Goal: Information Seeking & Learning: Learn about a topic

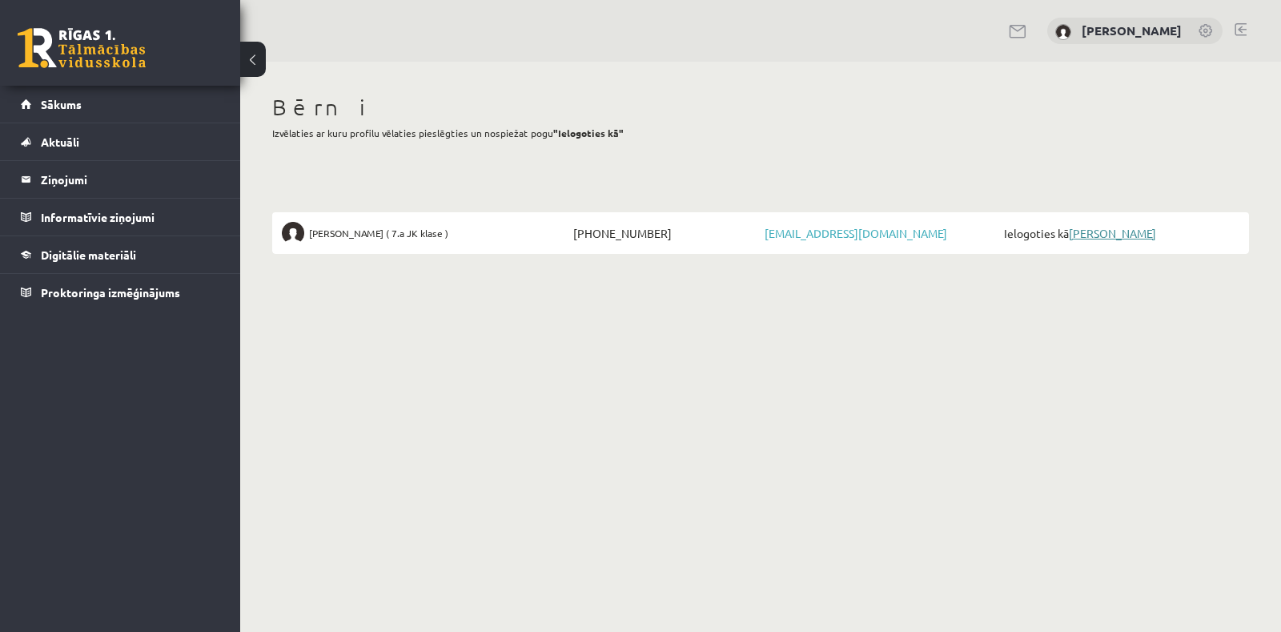
click at [1117, 231] on link "[PERSON_NAME]" at bounding box center [1112, 233] width 87 height 14
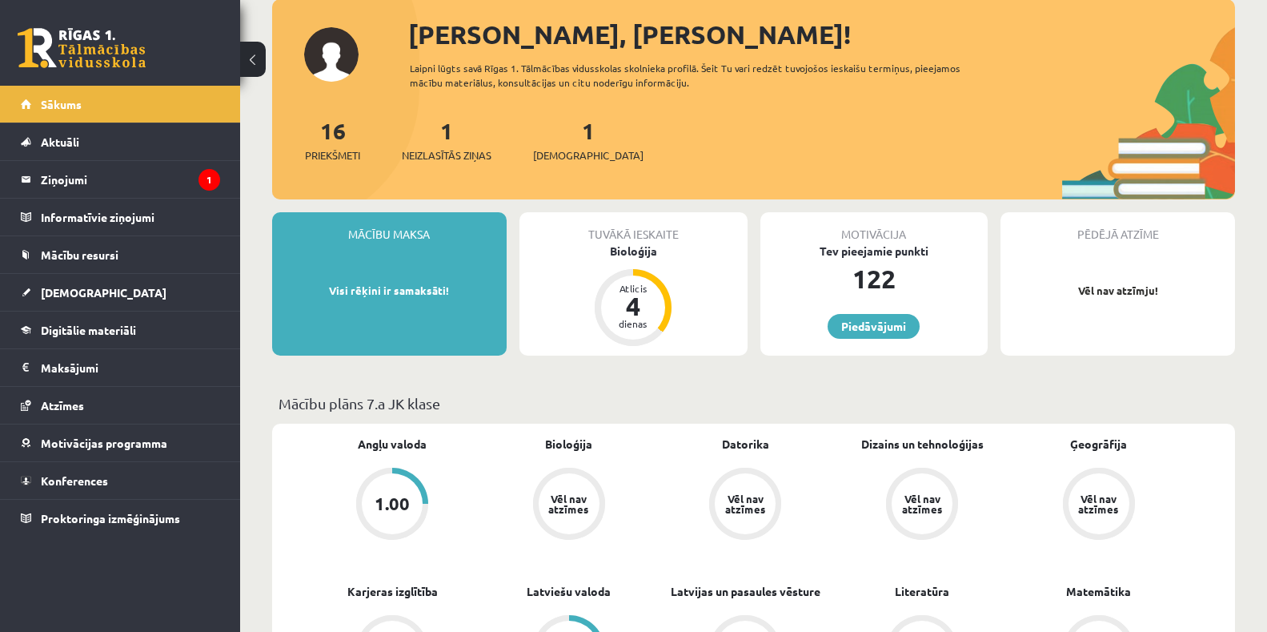
scroll to position [160, 0]
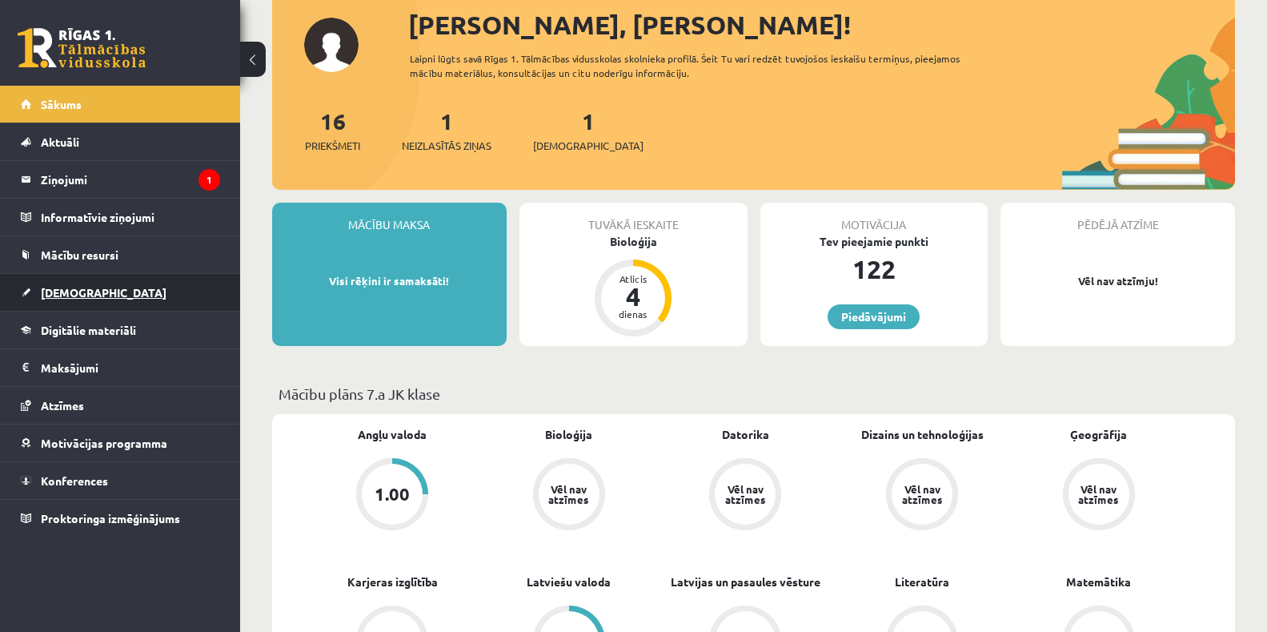
click at [87, 292] on span "[DEMOGRAPHIC_DATA]" at bounding box center [104, 292] width 126 height 14
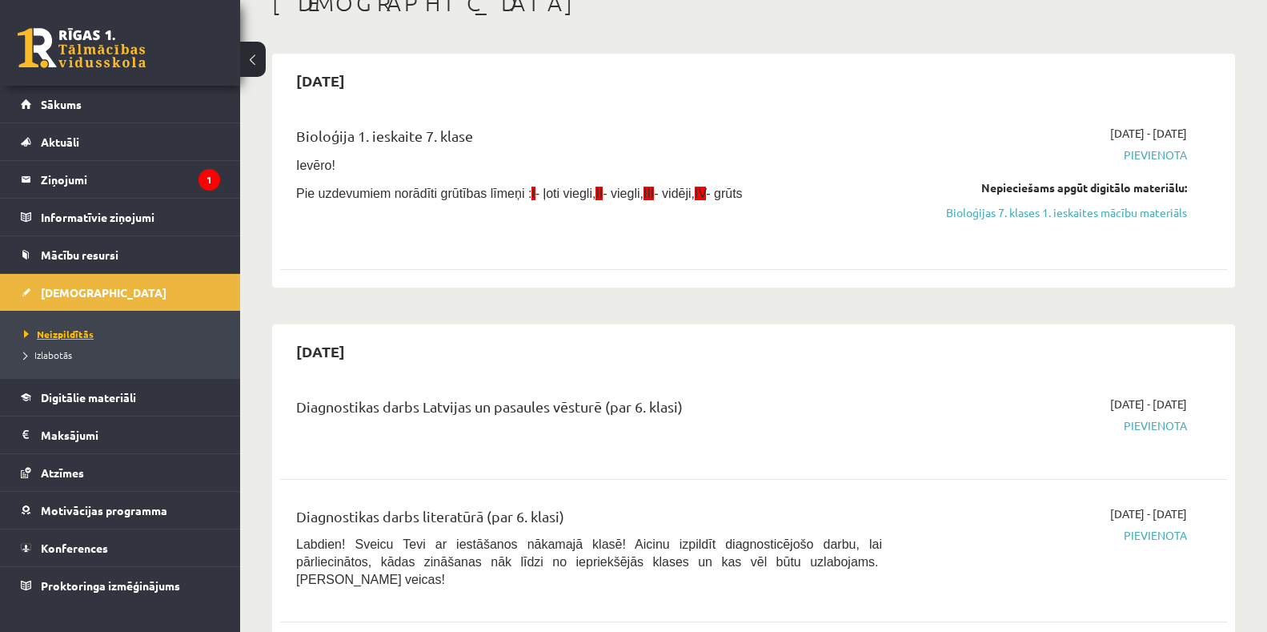
click at [77, 334] on span "Neizpildītās" at bounding box center [59, 333] width 70 height 13
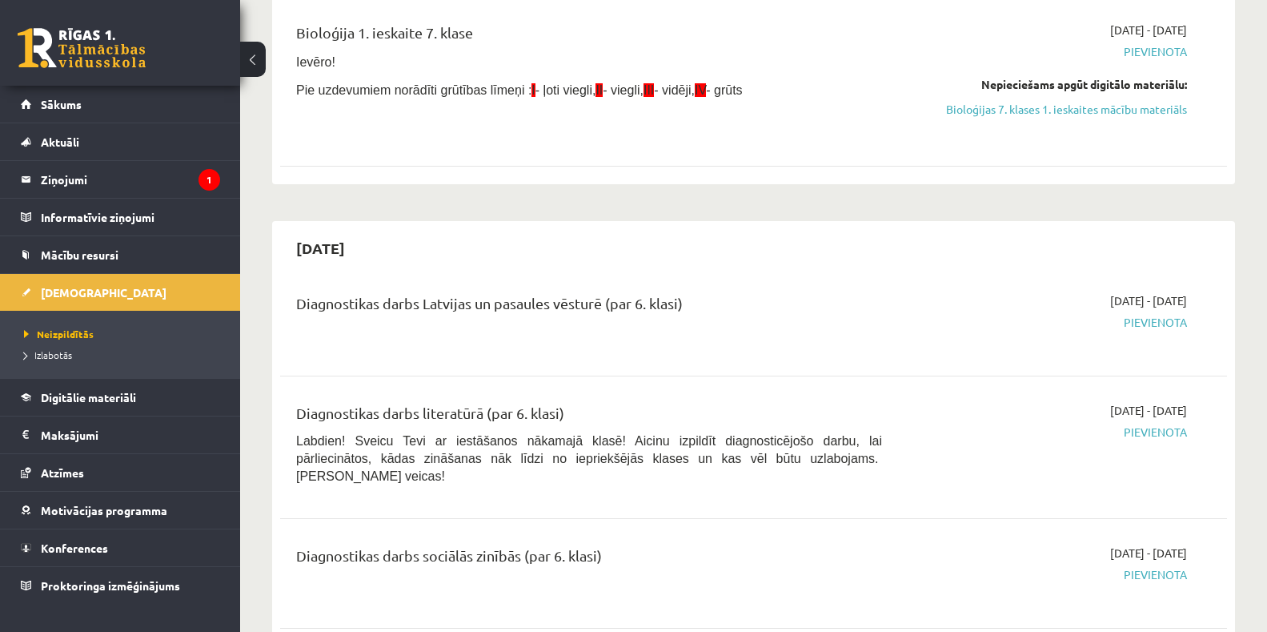
scroll to position [80, 0]
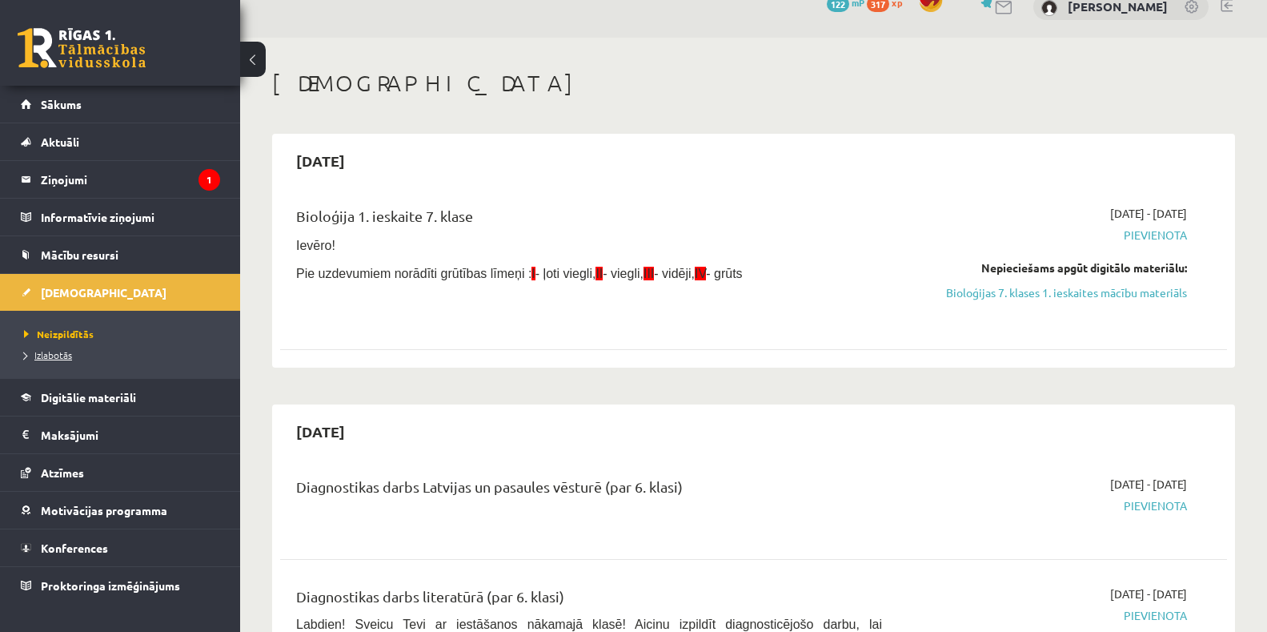
drag, startPoint x: 60, startPoint y: 350, endPoint x: 116, endPoint y: 348, distance: 56.1
click at [59, 351] on span "Izlabotās" at bounding box center [48, 354] width 48 height 13
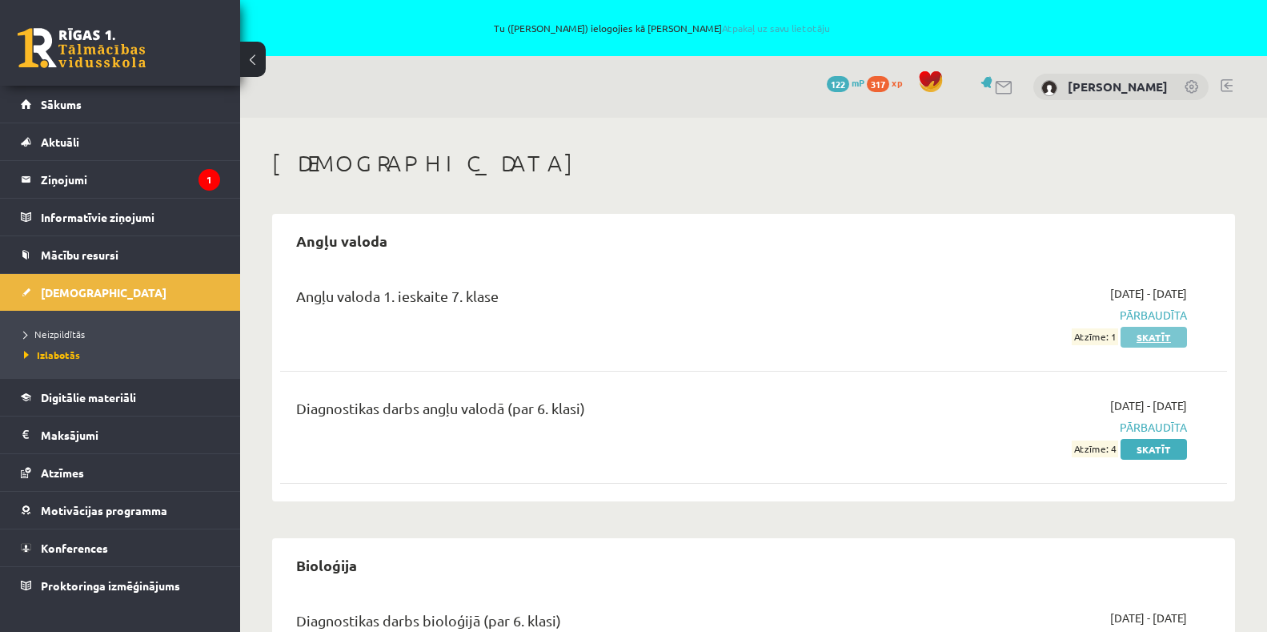
click at [1137, 330] on link "Skatīt" at bounding box center [1154, 337] width 66 height 21
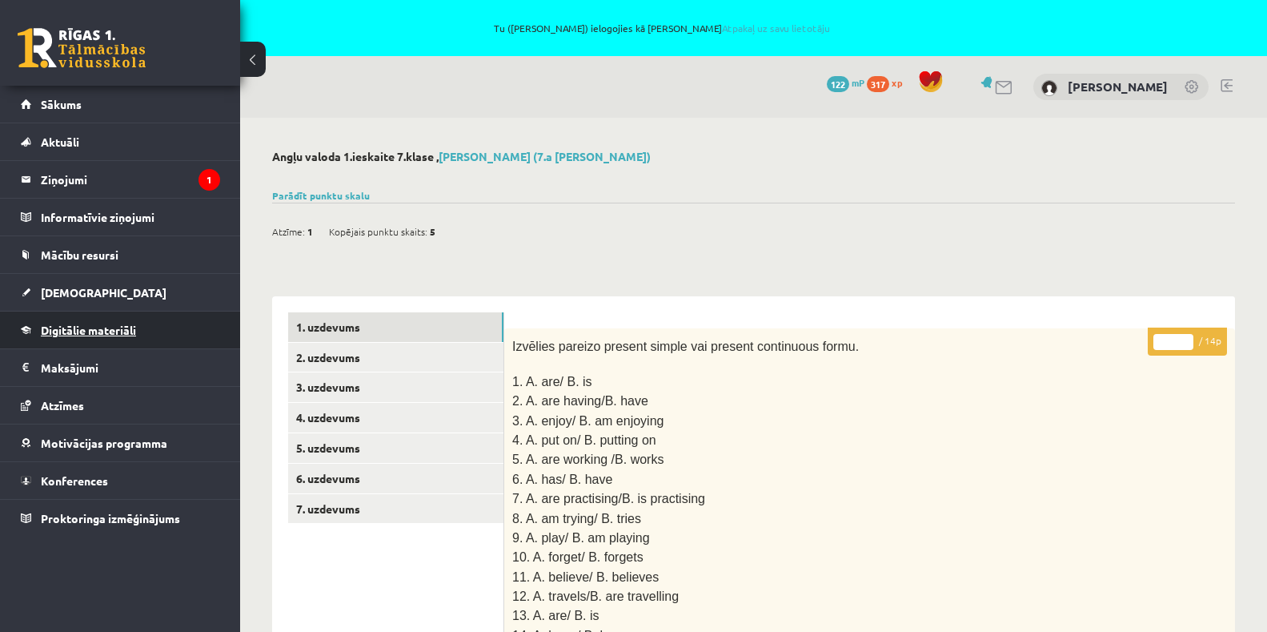
click at [73, 327] on span "Digitālie materiāli" at bounding box center [88, 330] width 95 height 14
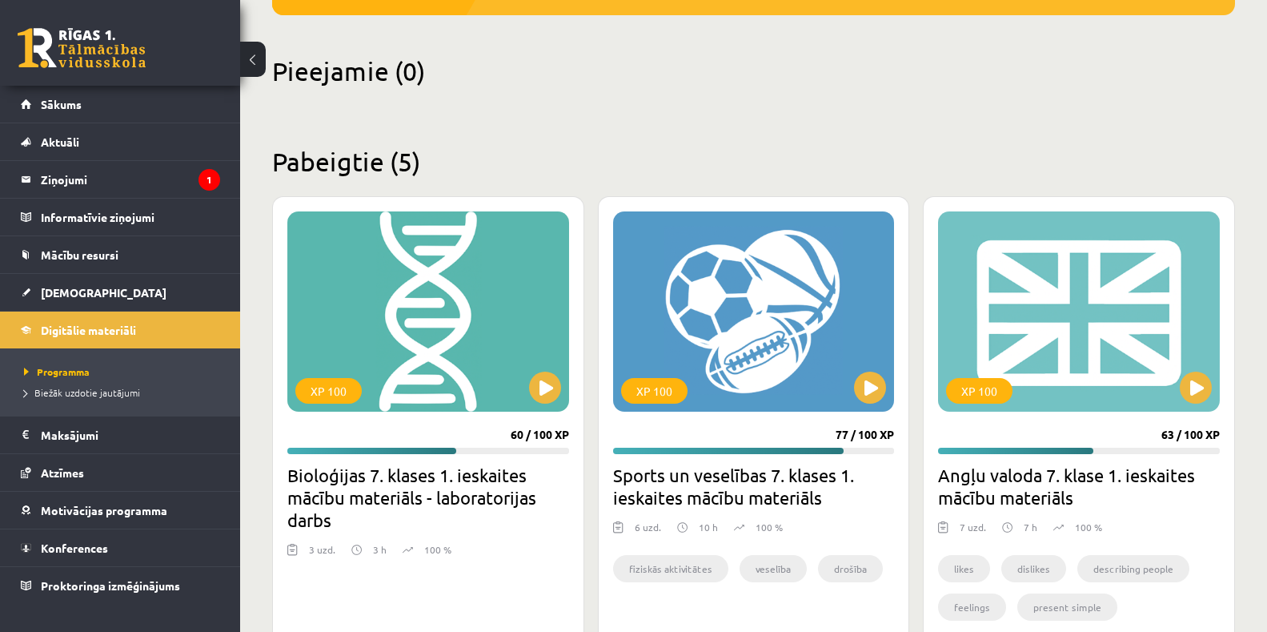
scroll to position [252, 0]
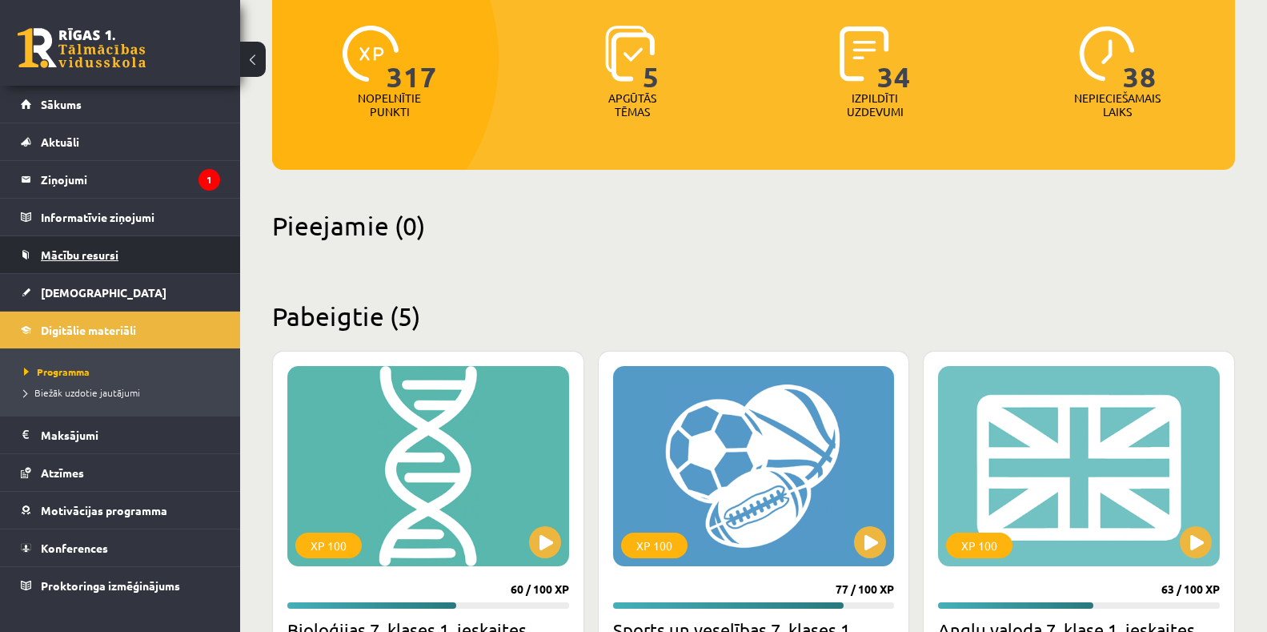
click at [72, 258] on span "Mācību resursi" at bounding box center [80, 254] width 78 height 14
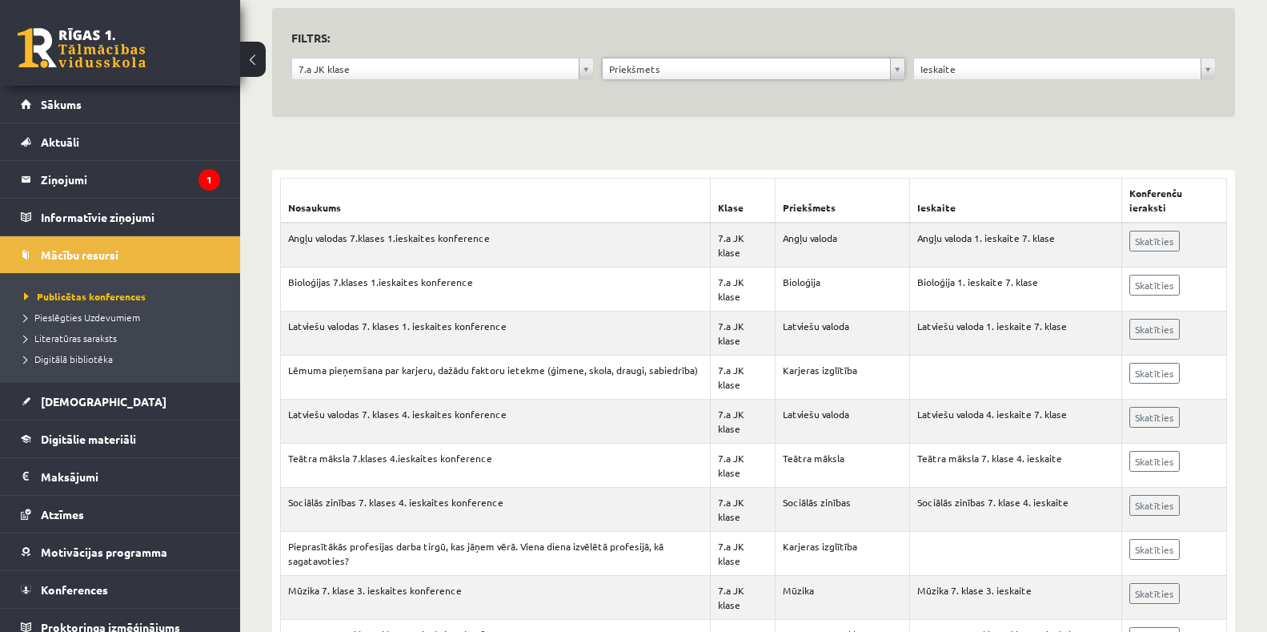
scroll to position [240, 0]
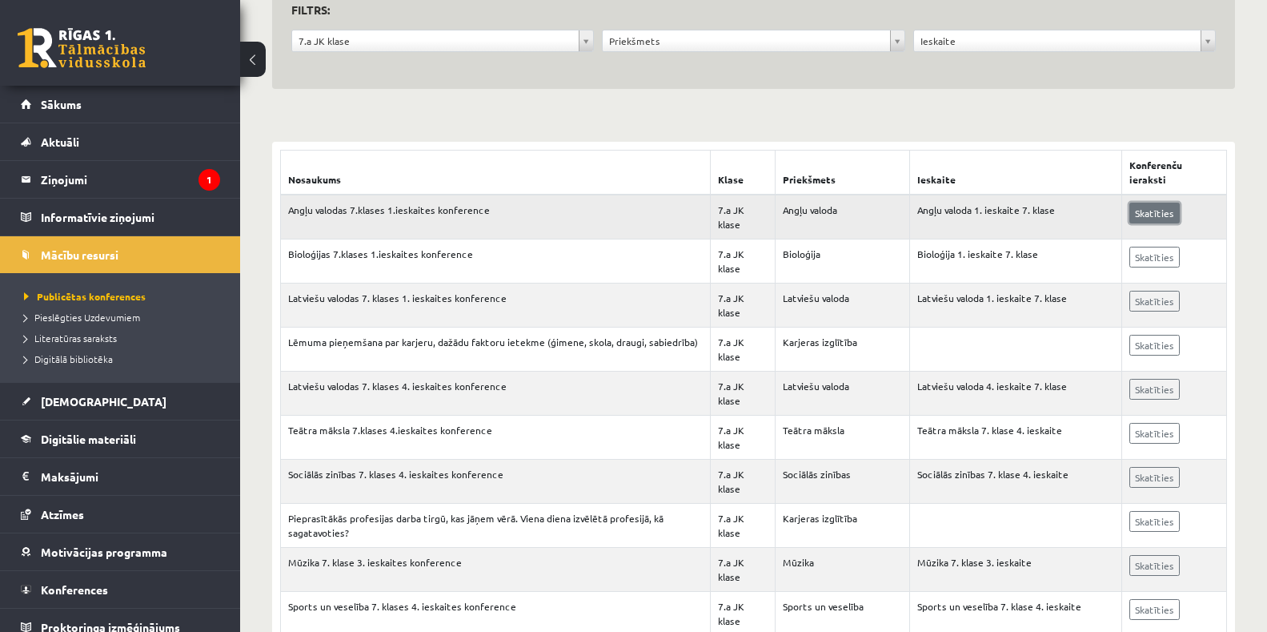
click at [1136, 215] on link "Skatīties" at bounding box center [1154, 213] width 50 height 21
click at [67, 405] on span "[DEMOGRAPHIC_DATA]" at bounding box center [104, 401] width 126 height 14
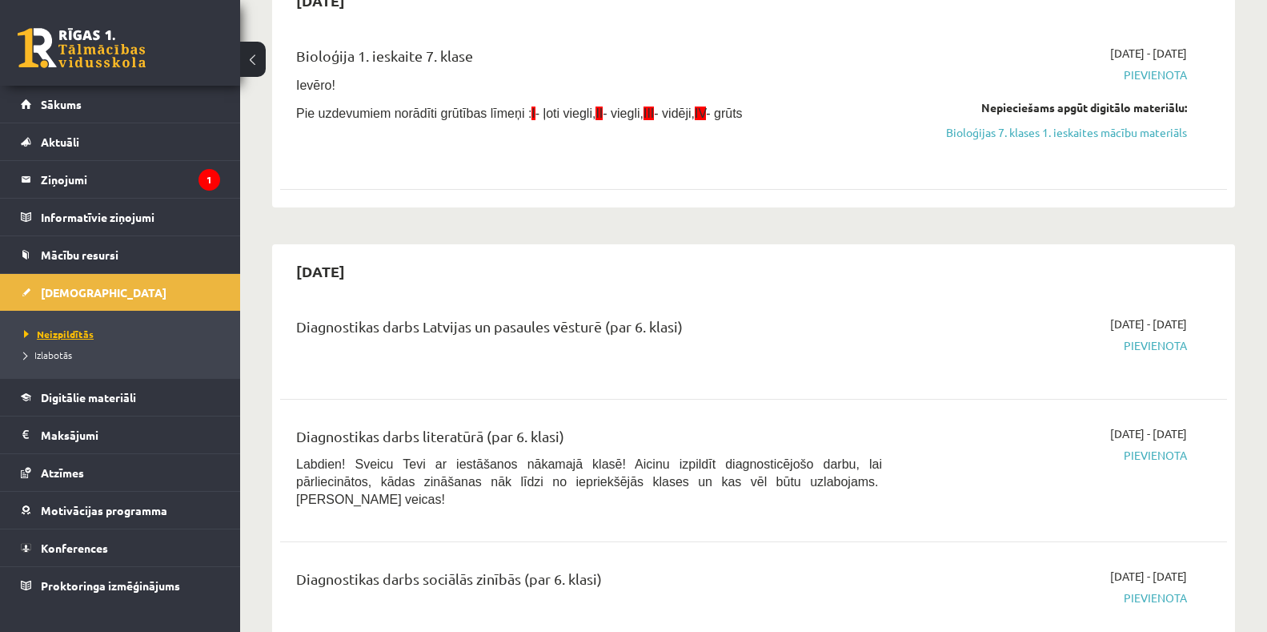
click at [67, 333] on span "Neizpildītās" at bounding box center [59, 333] width 70 height 13
click at [90, 399] on span "Digitālie materiāli" at bounding box center [88, 397] width 95 height 14
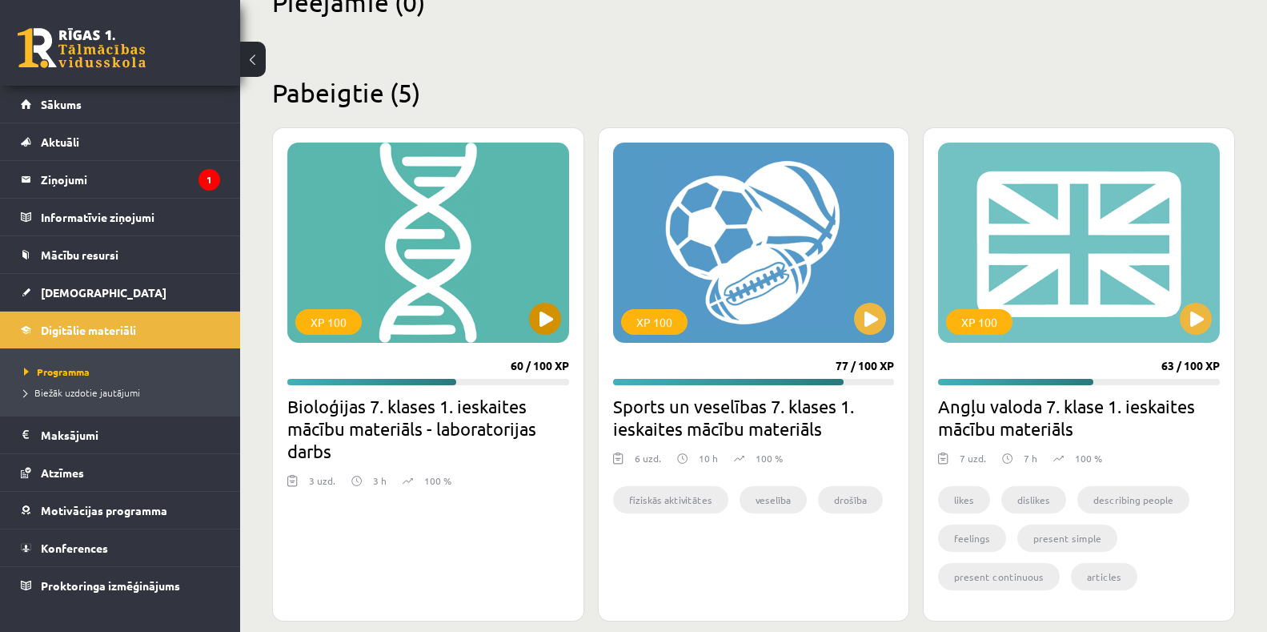
scroll to position [400, 0]
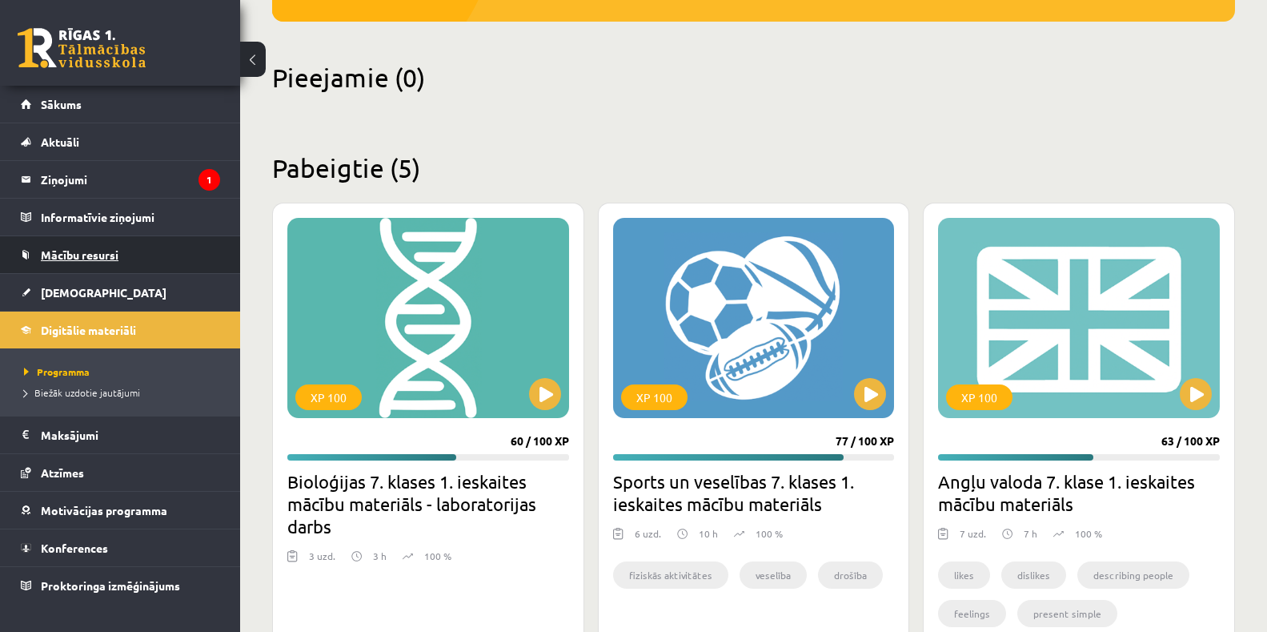
click at [70, 251] on span "Mācību resursi" at bounding box center [80, 254] width 78 height 14
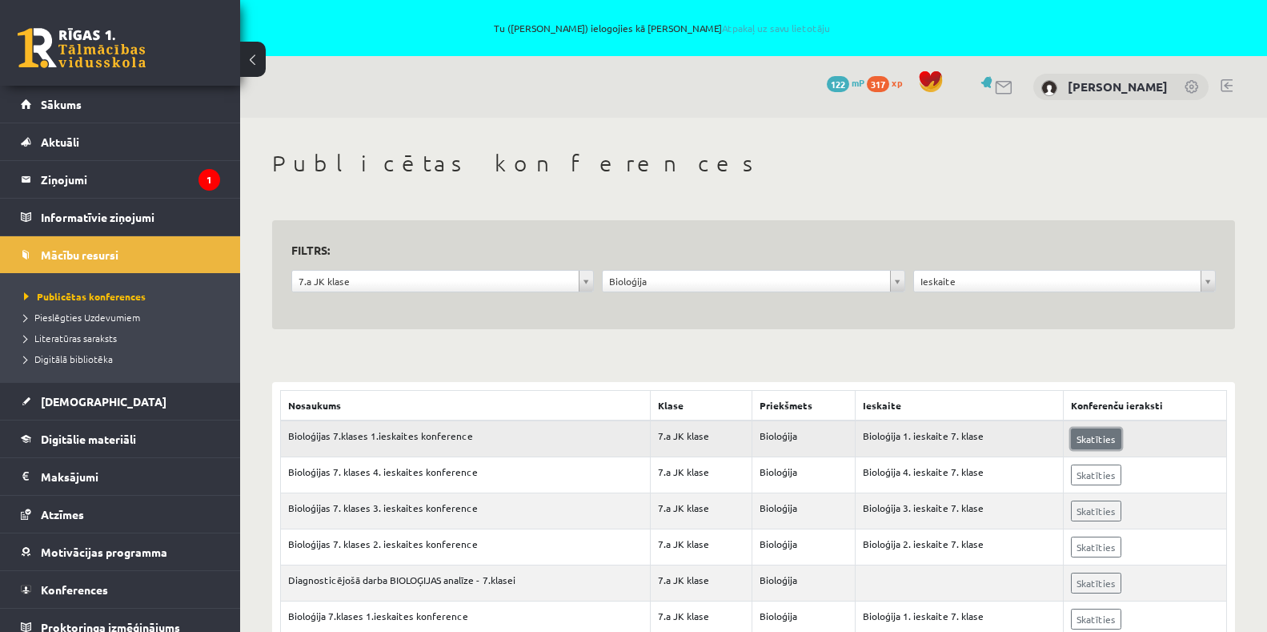
click at [1092, 432] on link "Skatīties" at bounding box center [1096, 438] width 50 height 21
click at [91, 447] on link "Digitālie materiāli" at bounding box center [120, 438] width 199 height 37
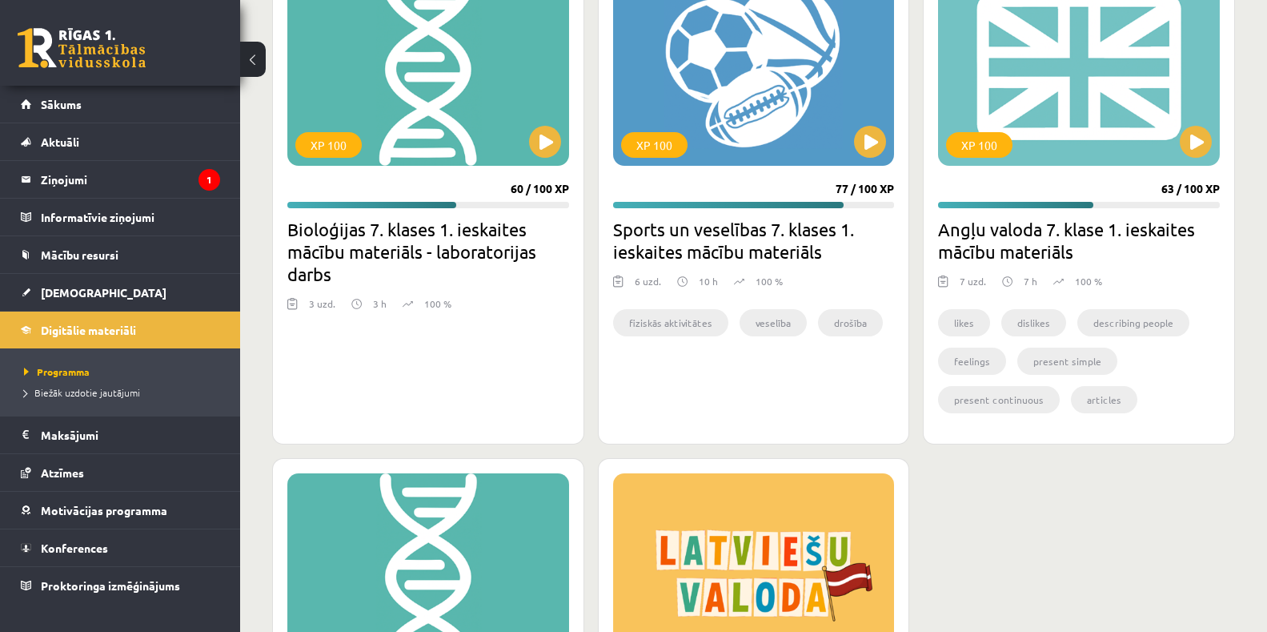
scroll to position [732, 0]
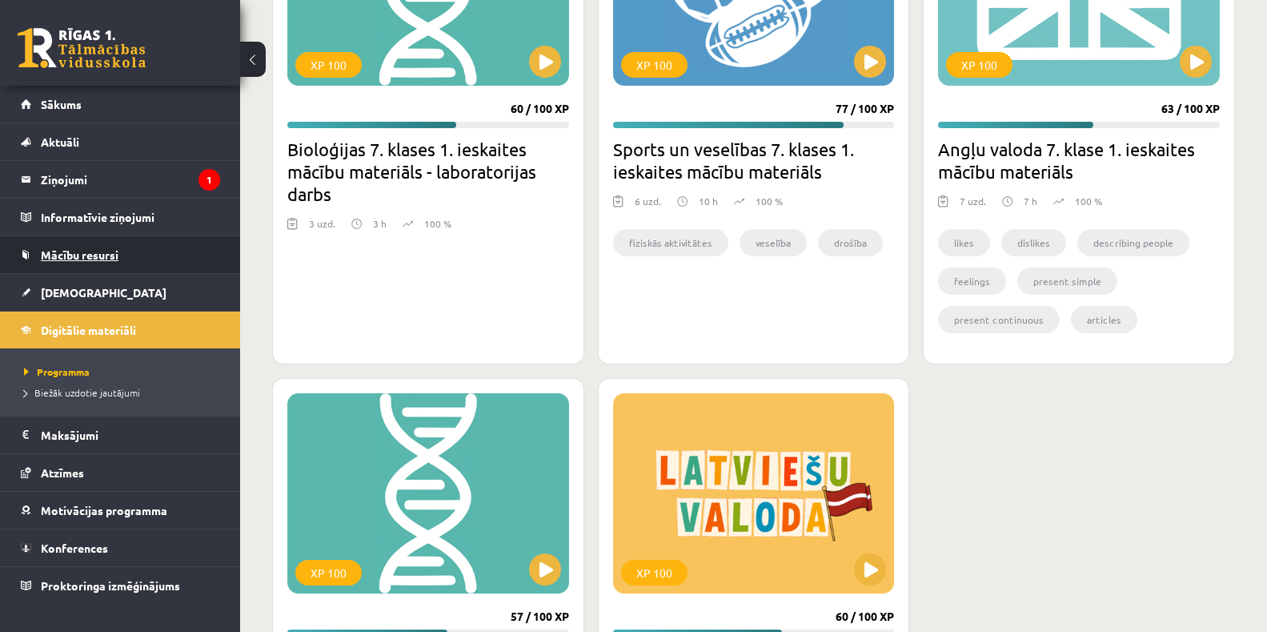
click at [76, 251] on span "Mācību resursi" at bounding box center [80, 254] width 78 height 14
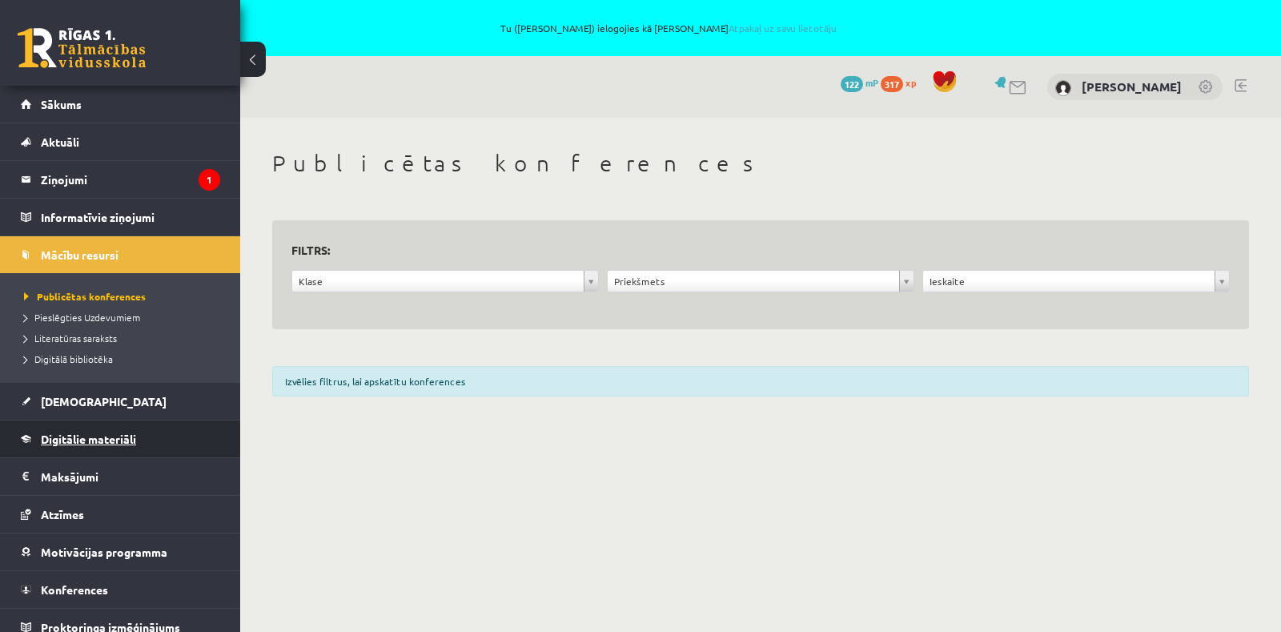
click at [91, 438] on span "Digitālie materiāli" at bounding box center [88, 438] width 95 height 14
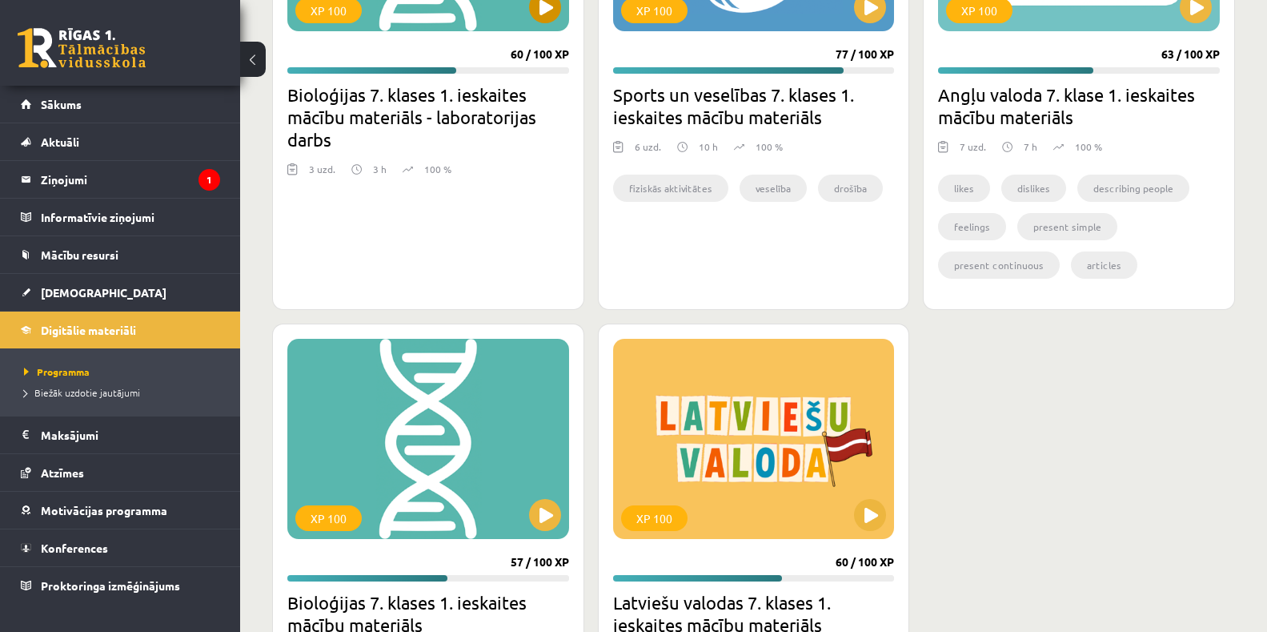
scroll to position [640, 0]
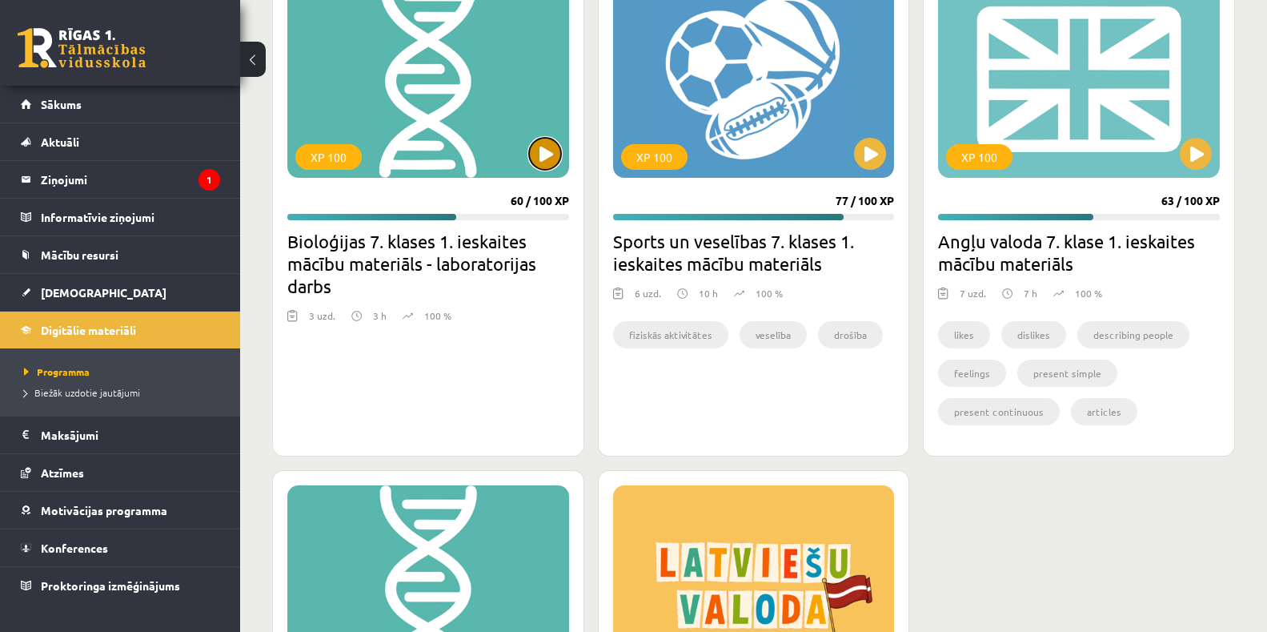
click at [547, 165] on button at bounding box center [545, 154] width 32 height 32
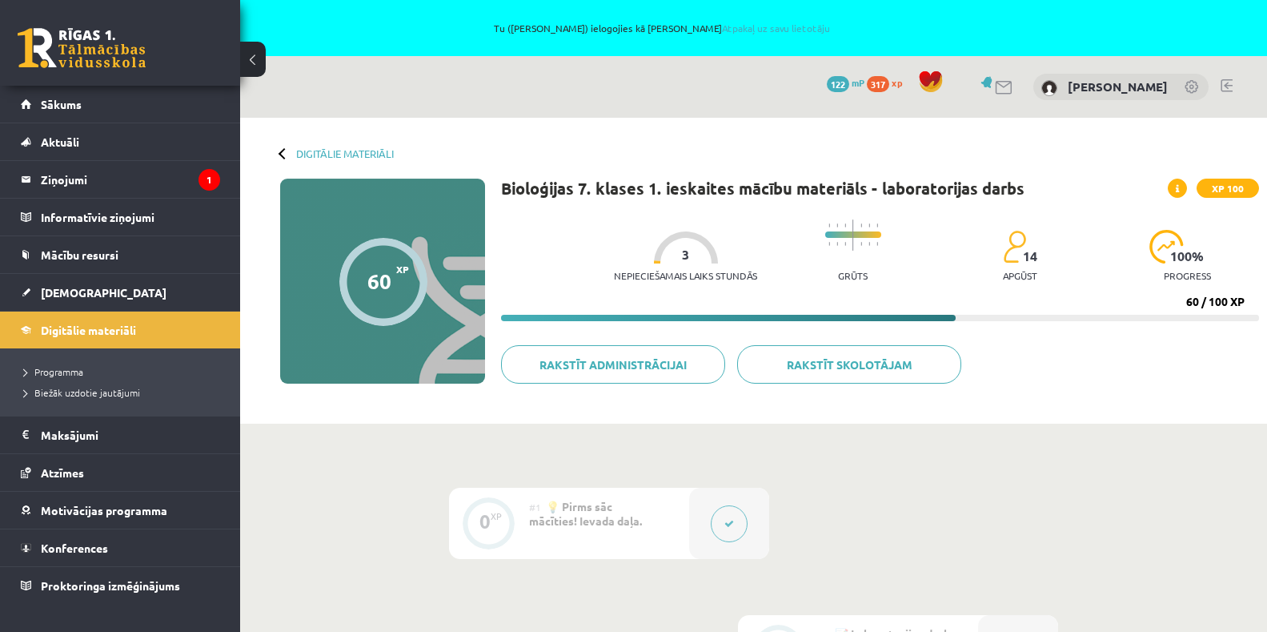
click at [396, 303] on div at bounding box center [383, 282] width 88 height 88
click at [74, 371] on span "Programma" at bounding box center [53, 371] width 59 height 13
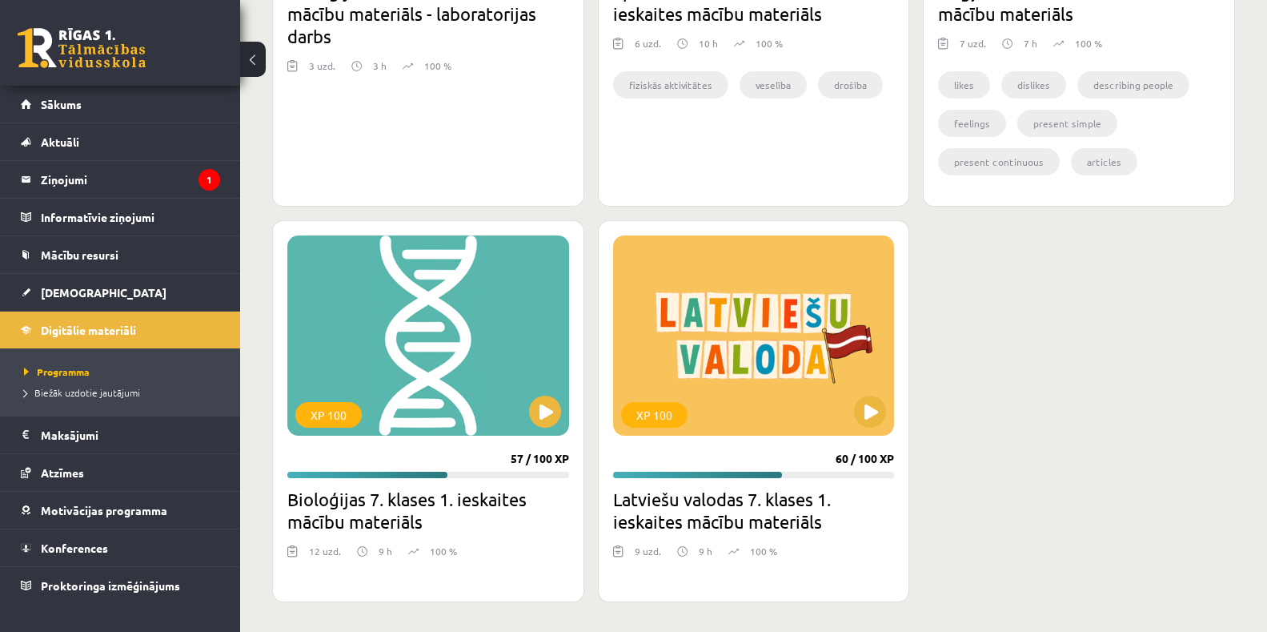
scroll to position [892, 0]
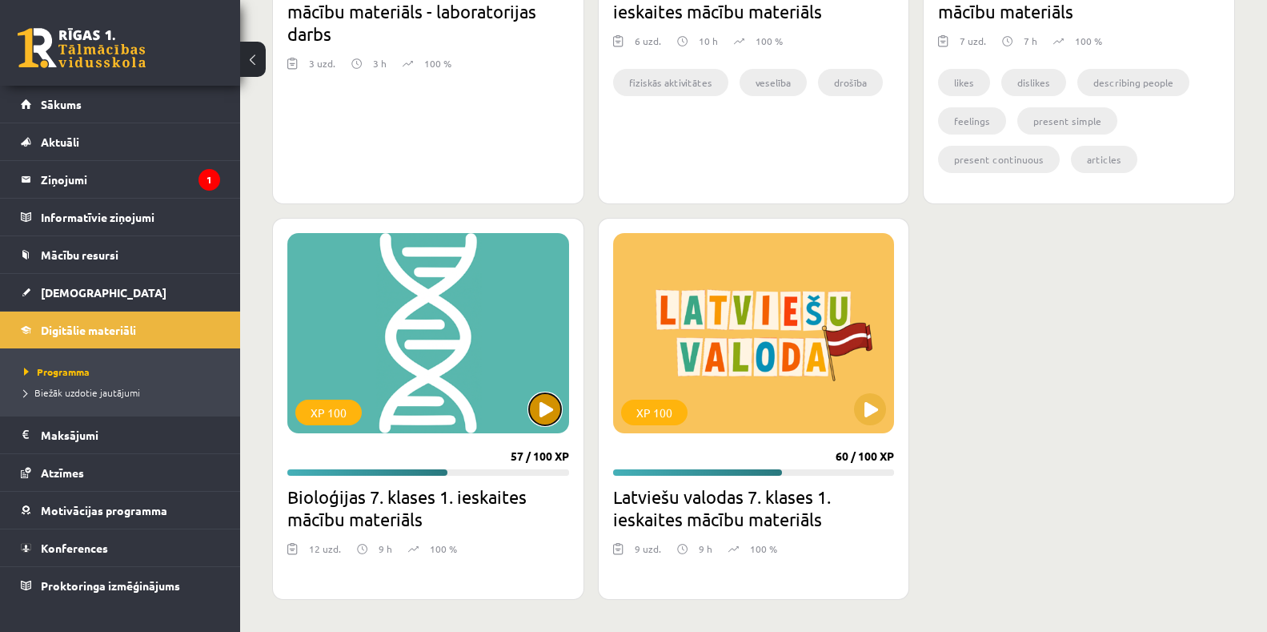
click at [540, 411] on button at bounding box center [545, 409] width 32 height 32
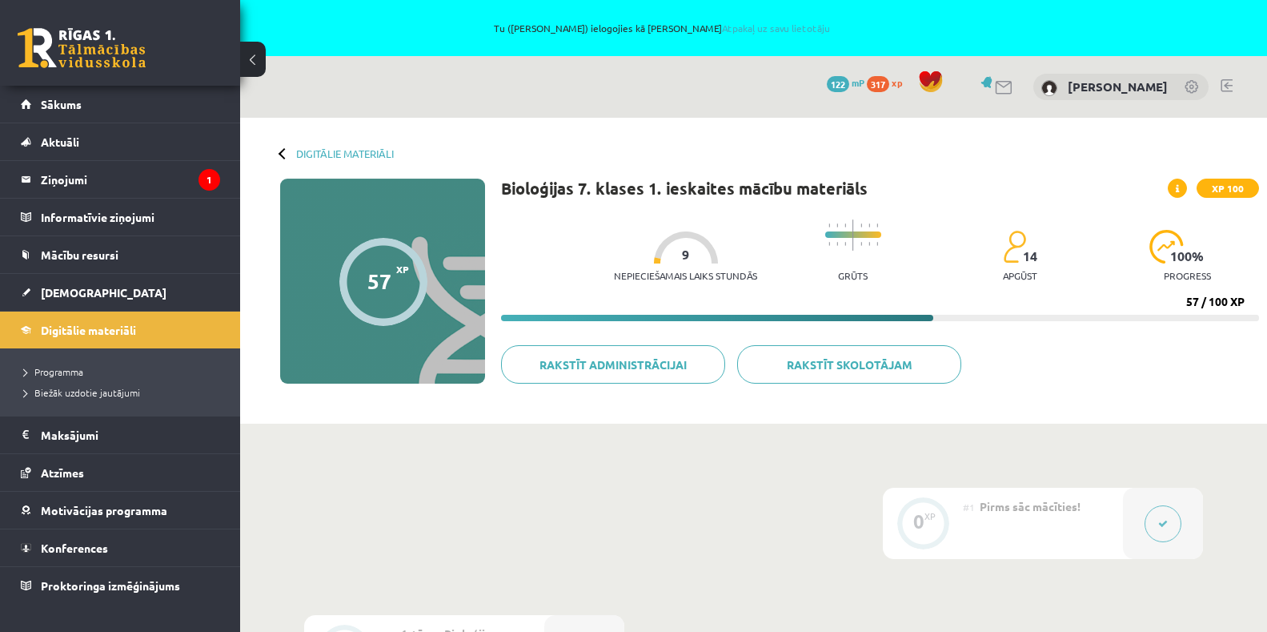
click at [951, 315] on progress at bounding box center [880, 318] width 758 height 6
click at [70, 259] on span "Mācību resursi" at bounding box center [80, 254] width 78 height 14
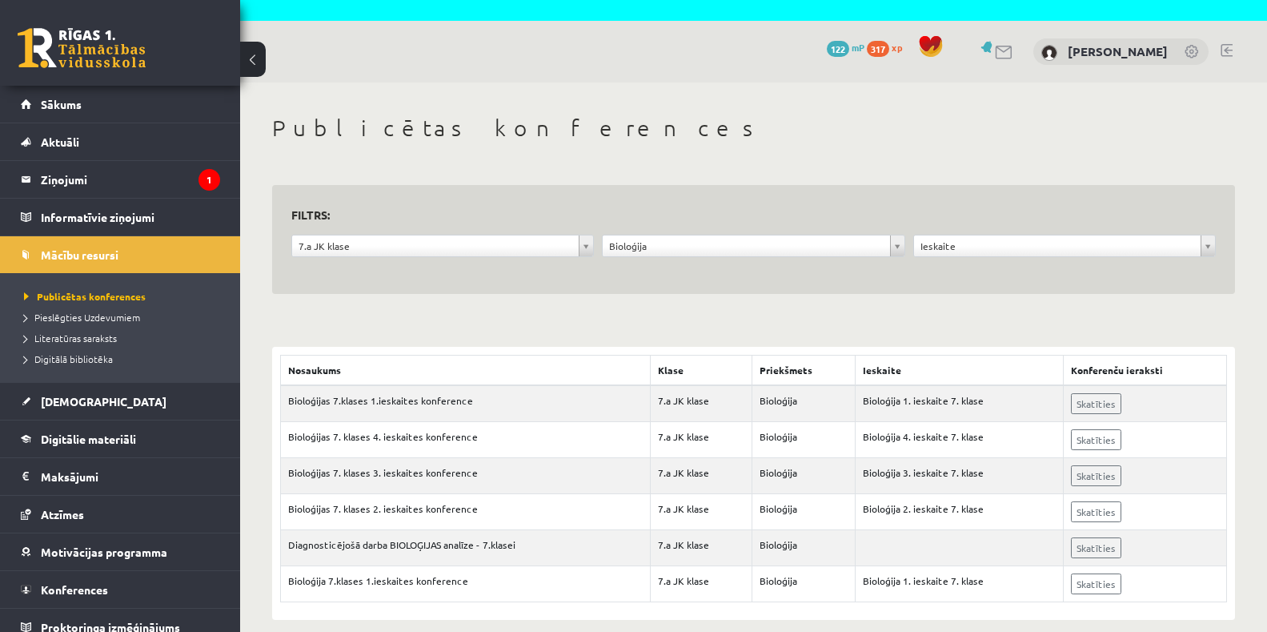
scroll to position [55, 0]
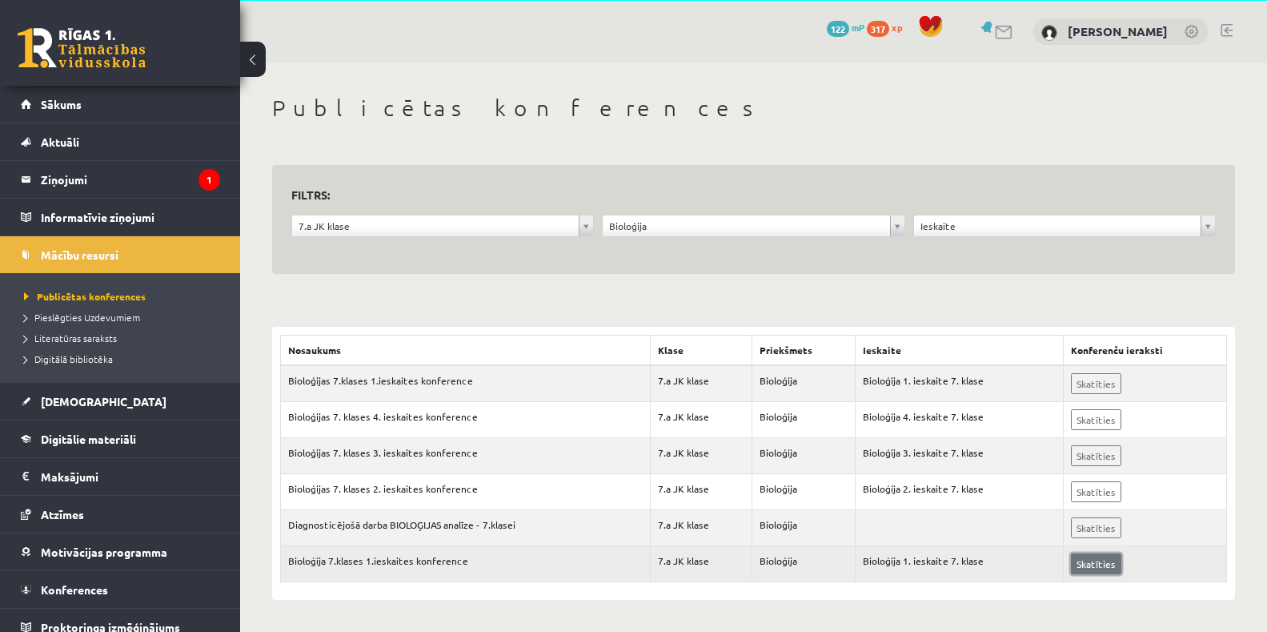
click at [1090, 563] on link "Skatīties" at bounding box center [1096, 563] width 50 height 21
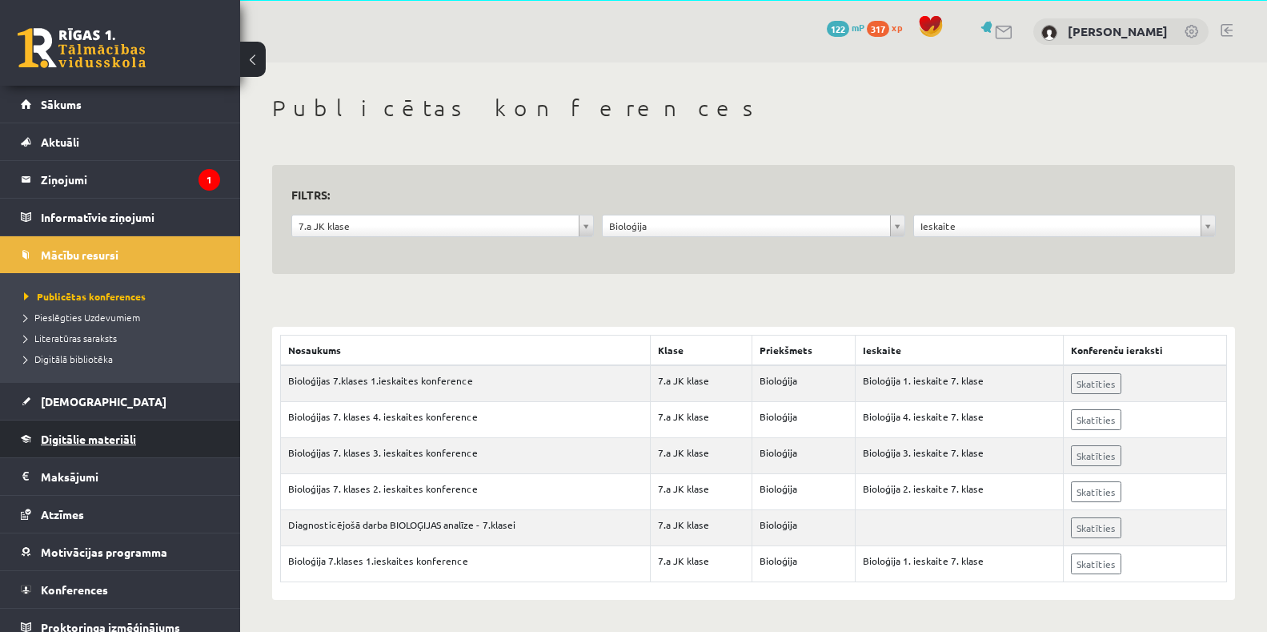
click at [53, 438] on span "Digitālie materiāli" at bounding box center [88, 438] width 95 height 14
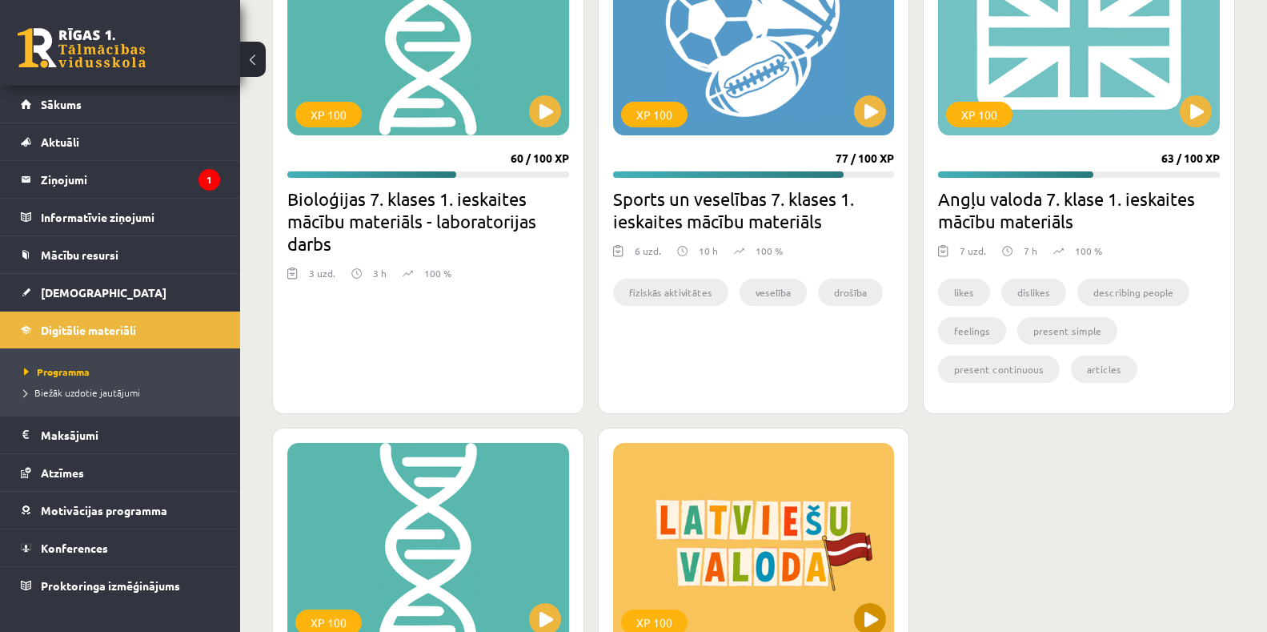
scroll to position [492, 0]
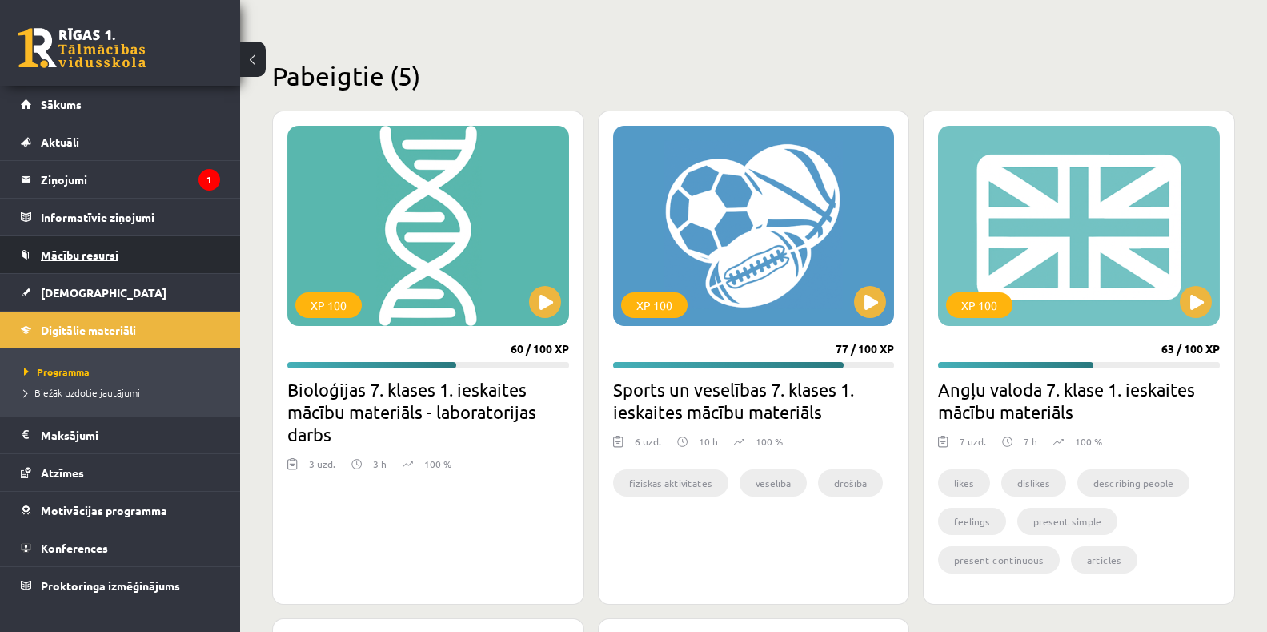
click at [67, 253] on span "Mācību resursi" at bounding box center [80, 254] width 78 height 14
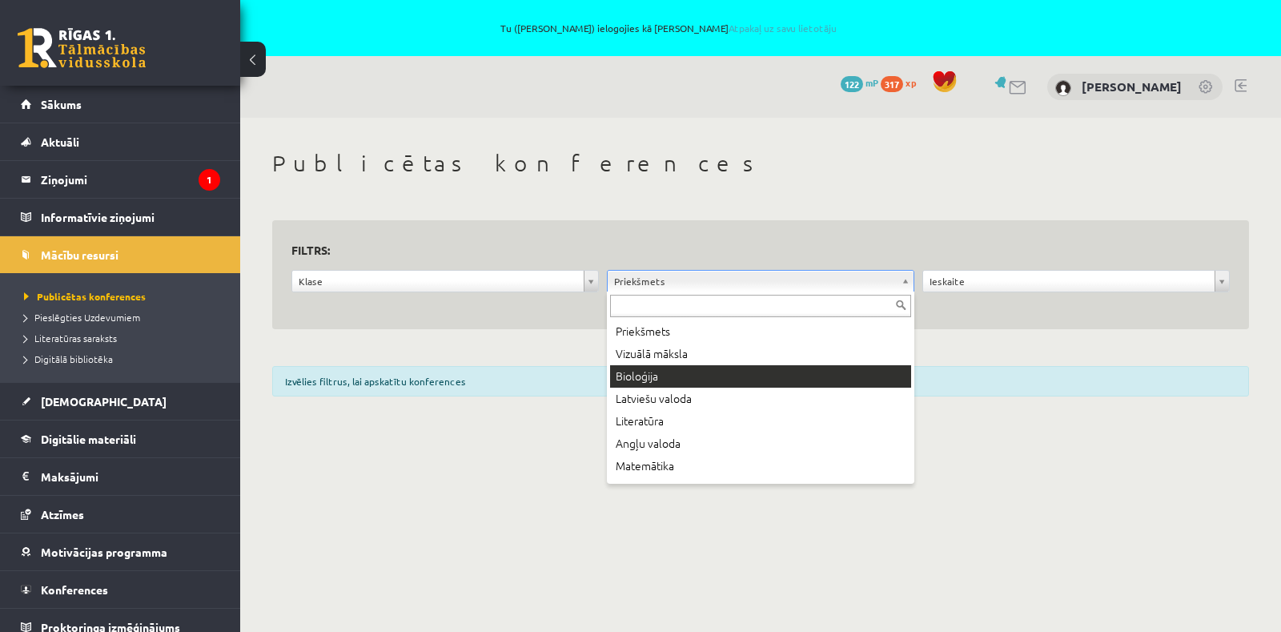
drag, startPoint x: 670, startPoint y: 370, endPoint x: 660, endPoint y: 363, distance: 11.5
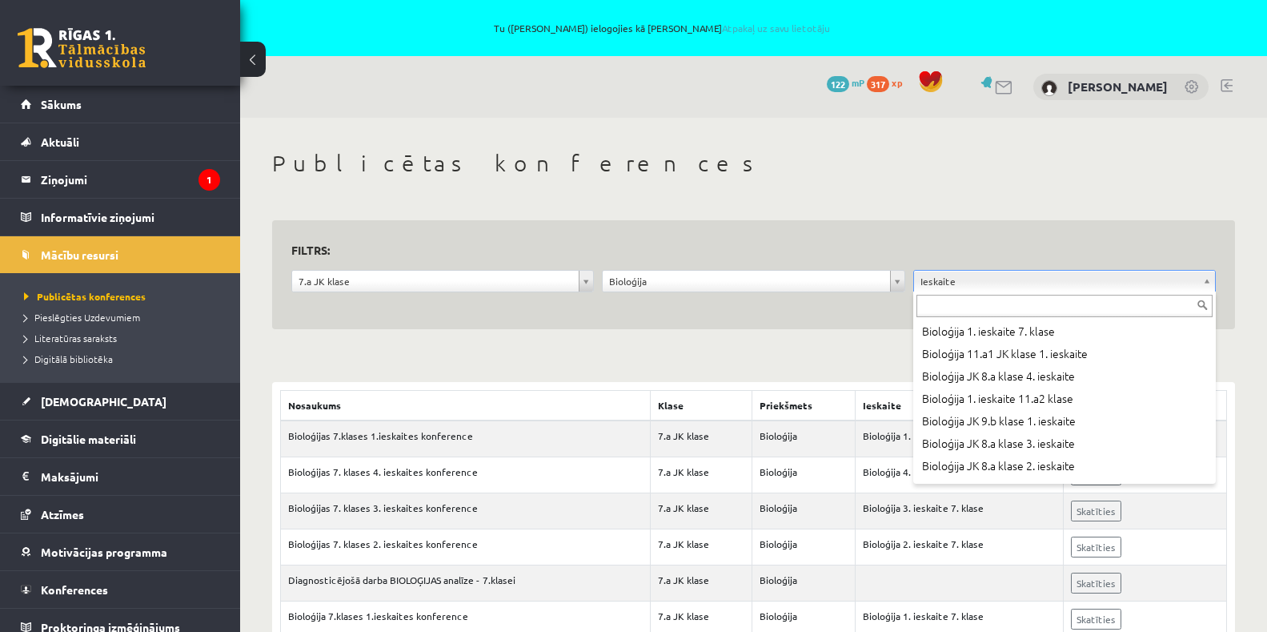
scroll to position [1201, 0]
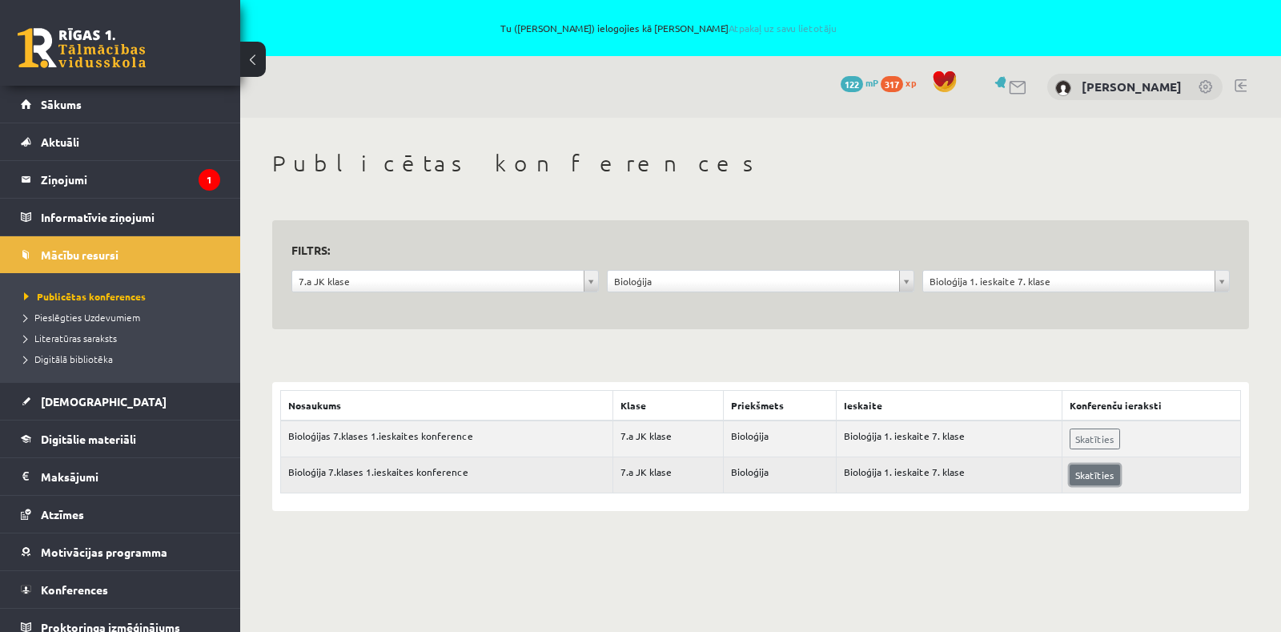
click at [1089, 475] on link "Skatīties" at bounding box center [1094, 474] width 50 height 21
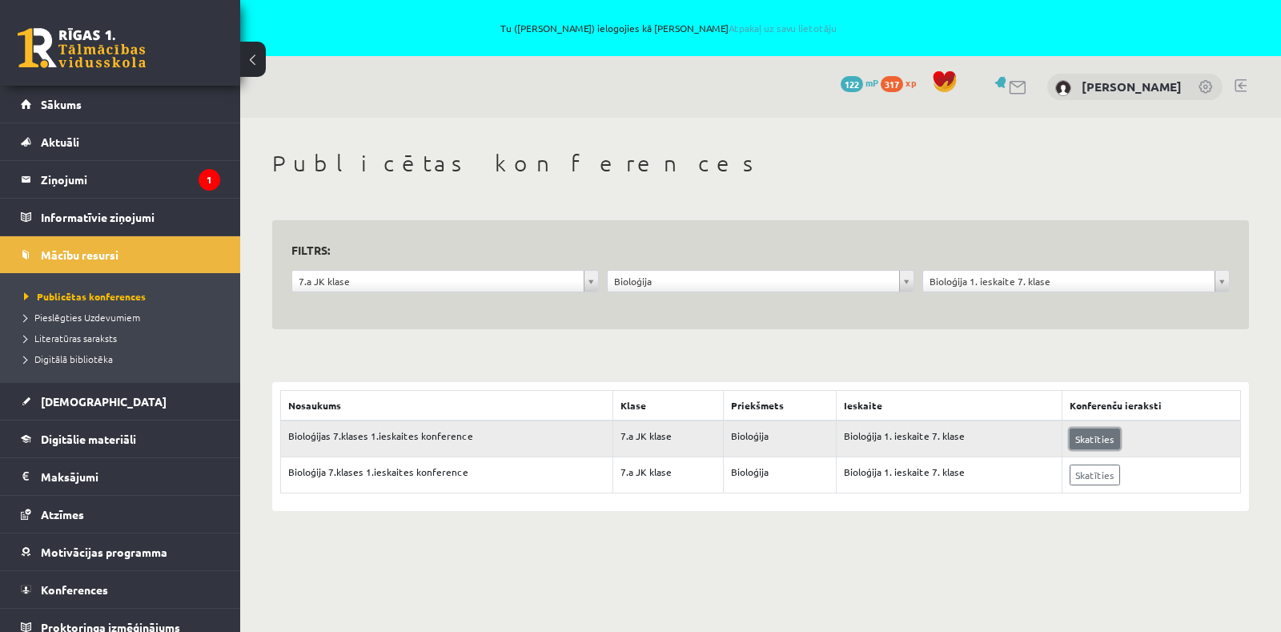
click at [1099, 432] on link "Skatīties" at bounding box center [1094, 438] width 50 height 21
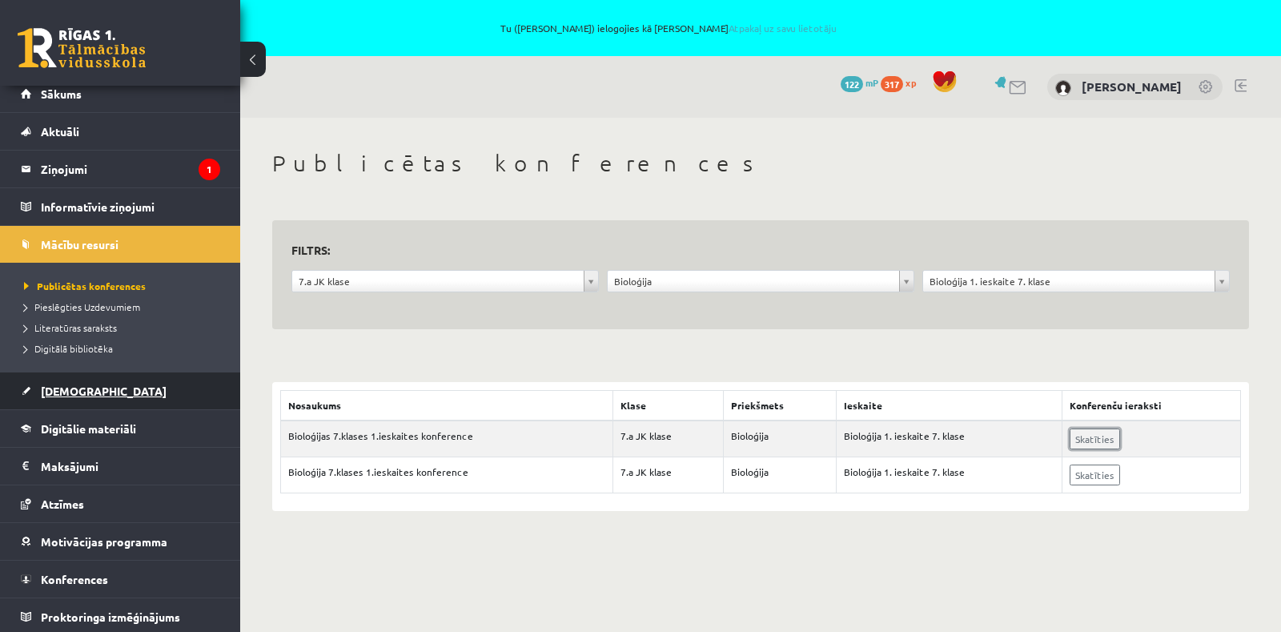
scroll to position [14, 0]
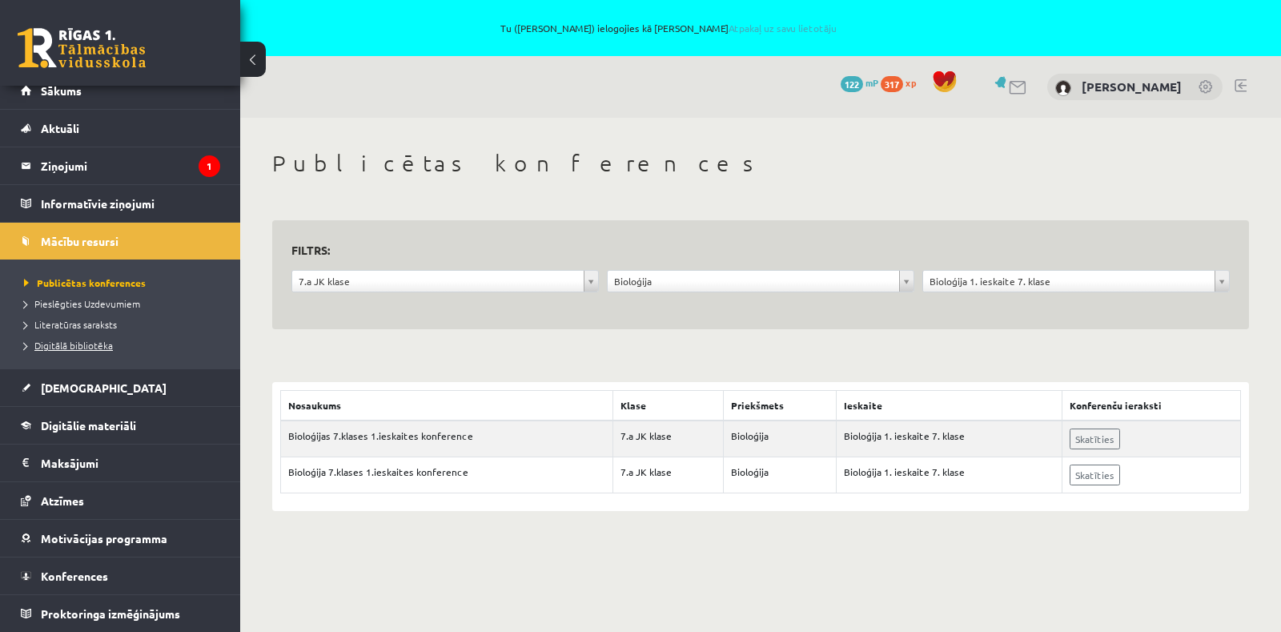
click at [102, 347] on span "Digitālā bibliotēka" at bounding box center [68, 345] width 89 height 13
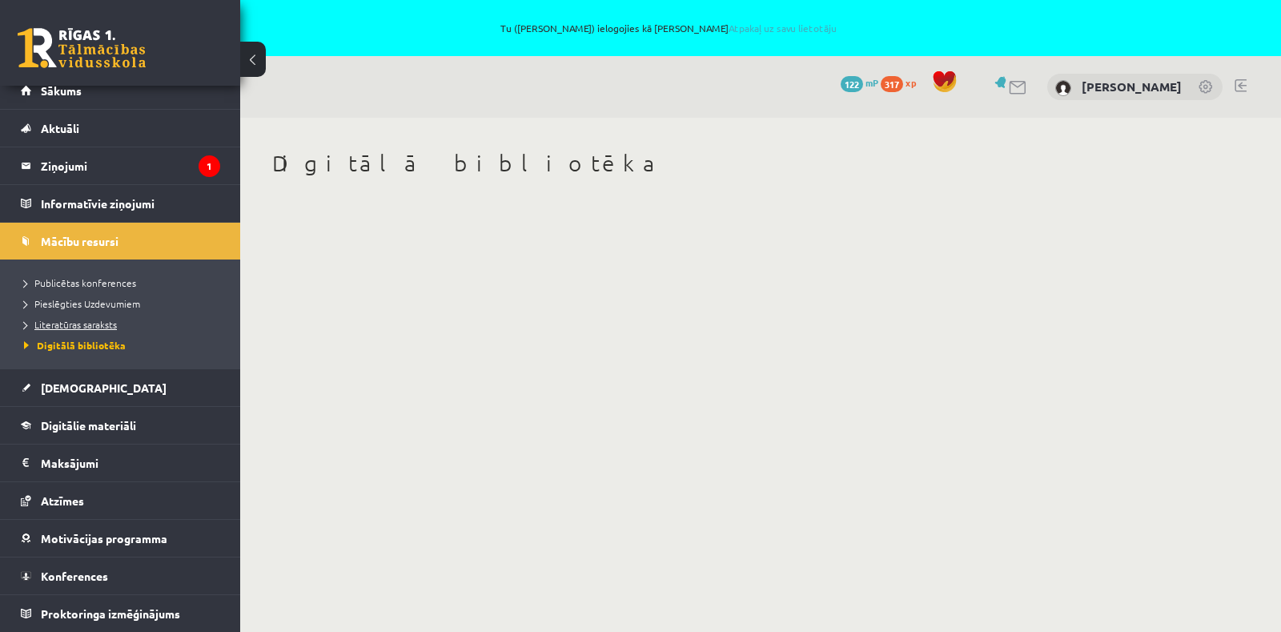
click at [88, 319] on span "Literatūras saraksts" at bounding box center [70, 324] width 93 height 13
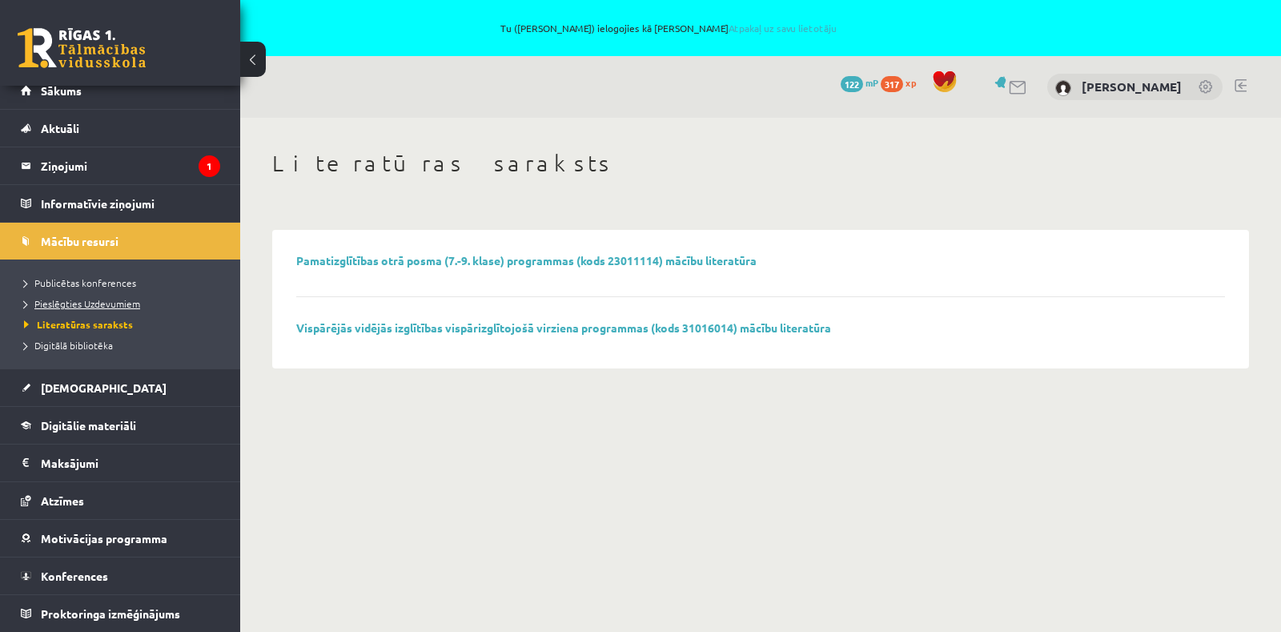
click at [106, 303] on span "Pieslēgties Uzdevumiem" at bounding box center [82, 303] width 116 height 13
click at [130, 199] on legend "Informatīvie ziņojumi 0" at bounding box center [130, 203] width 179 height 37
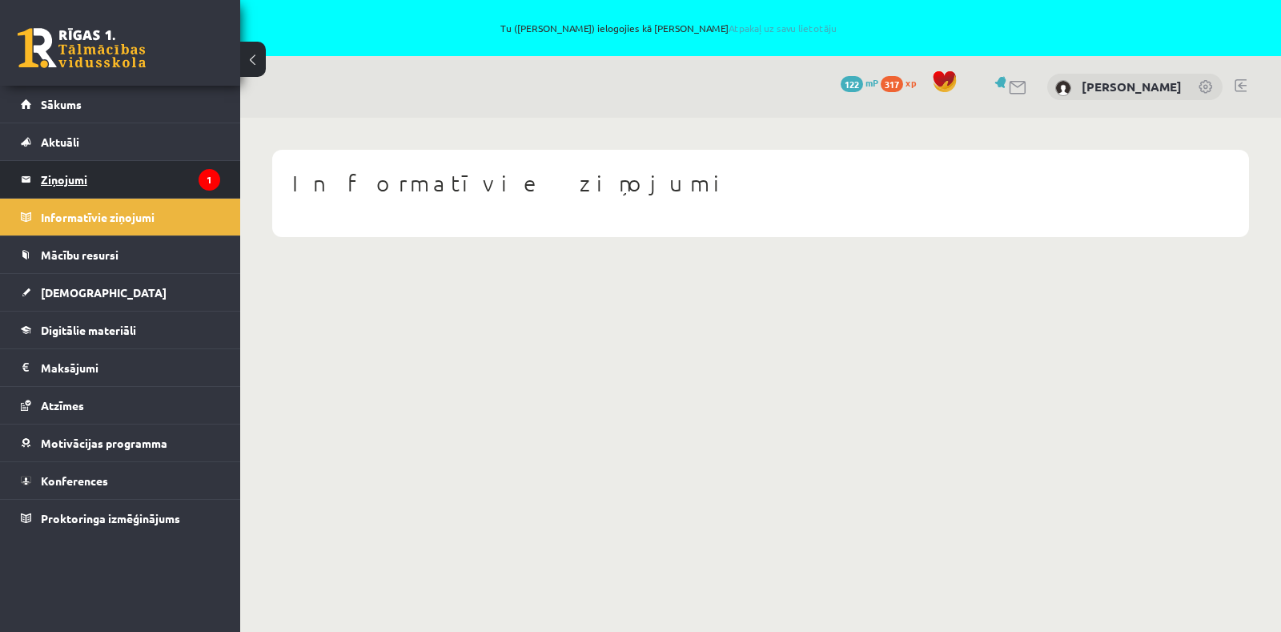
click at [109, 178] on legend "Ziņojumi 1" at bounding box center [130, 179] width 179 height 37
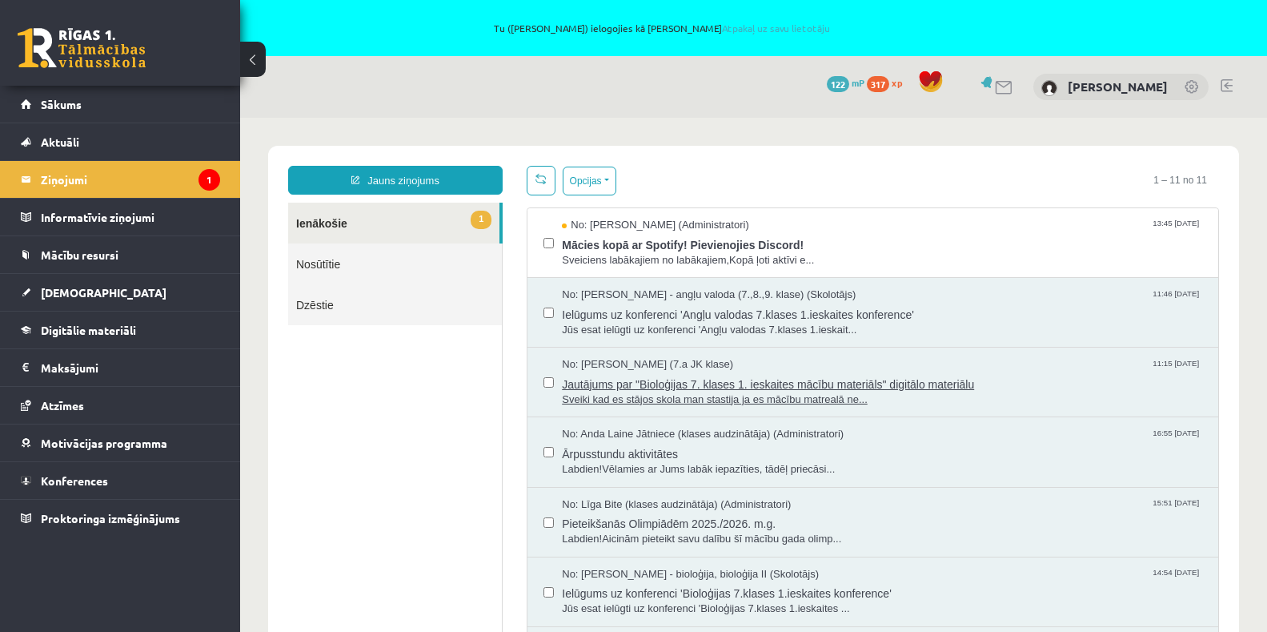
click at [692, 398] on span "Sveiki kad es stājos skola man stastija ja es mācību matrealā ne..." at bounding box center [882, 399] width 640 height 15
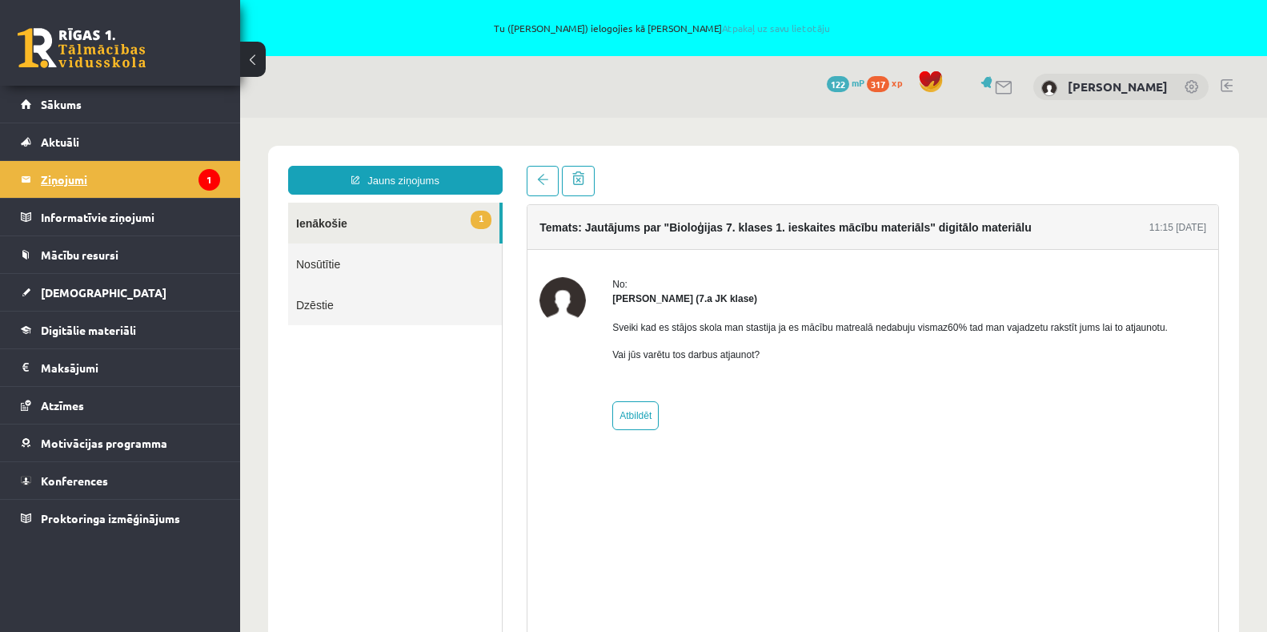
click at [118, 182] on legend "Ziņojumi 1" at bounding box center [130, 179] width 179 height 37
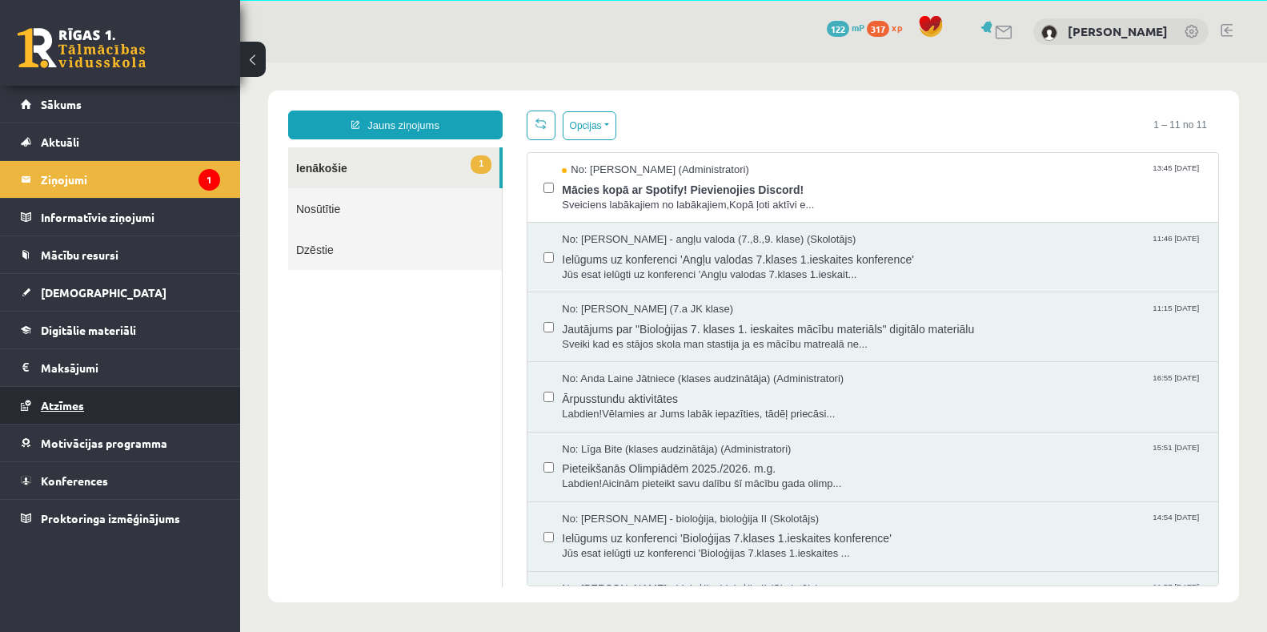
click at [62, 397] on link "Atzīmes" at bounding box center [120, 405] width 199 height 37
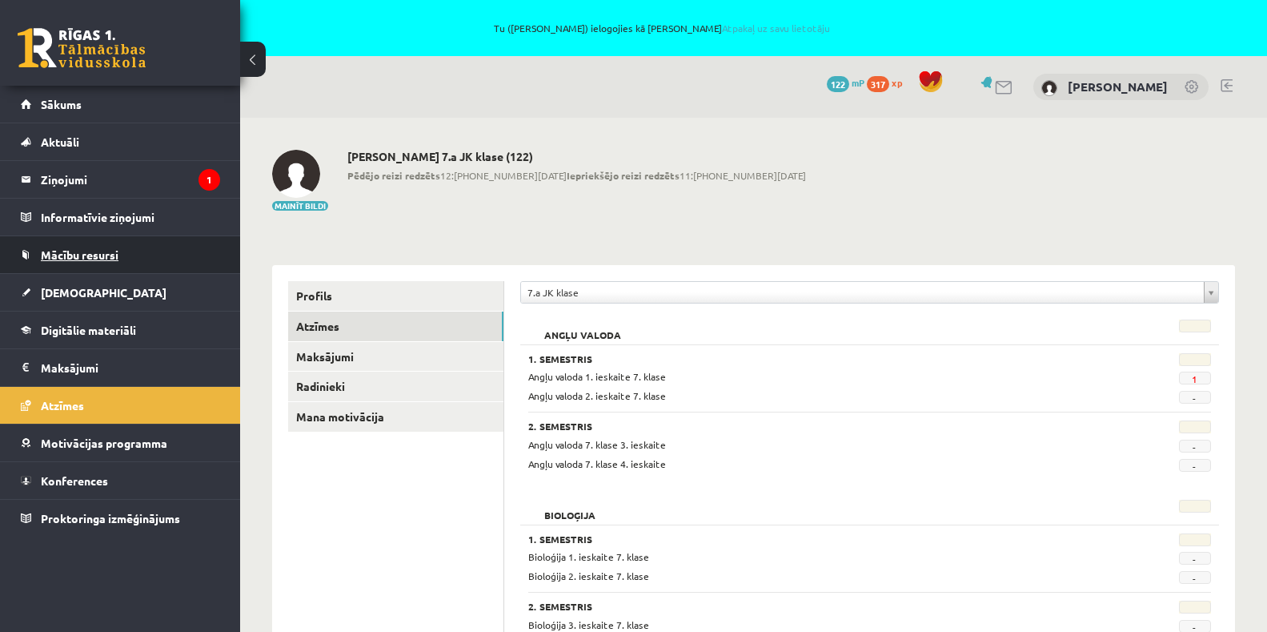
click at [110, 254] on span "Mācību resursi" at bounding box center [80, 254] width 78 height 14
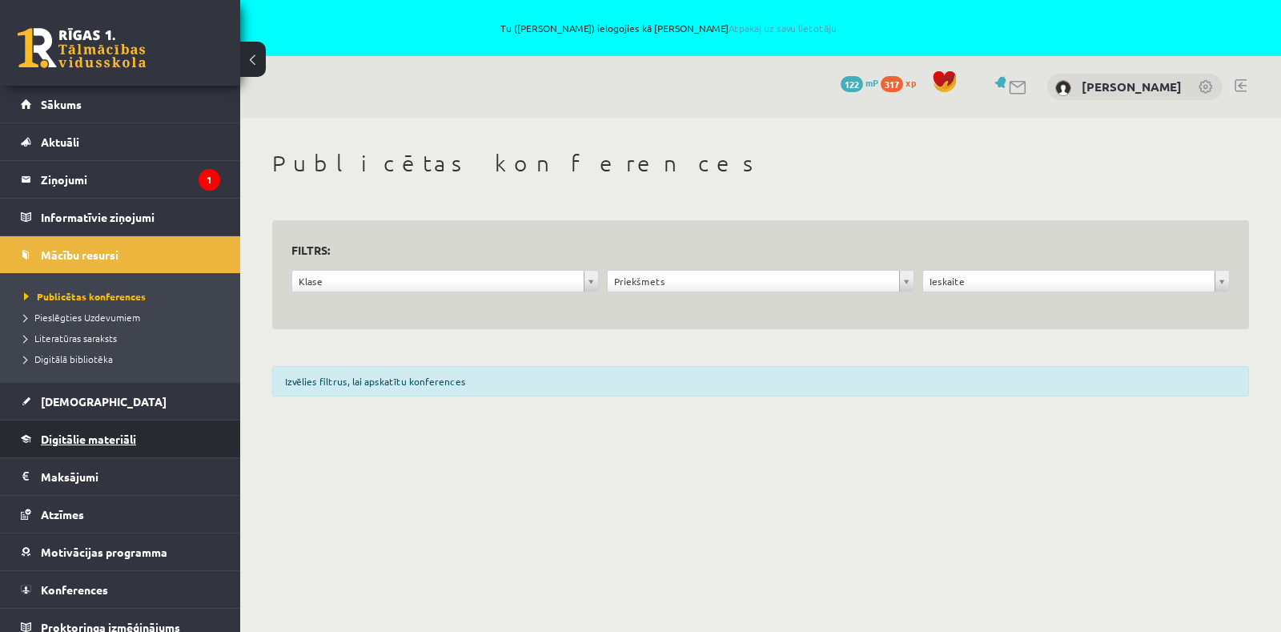
click at [88, 429] on link "Digitālie materiāli" at bounding box center [120, 438] width 199 height 37
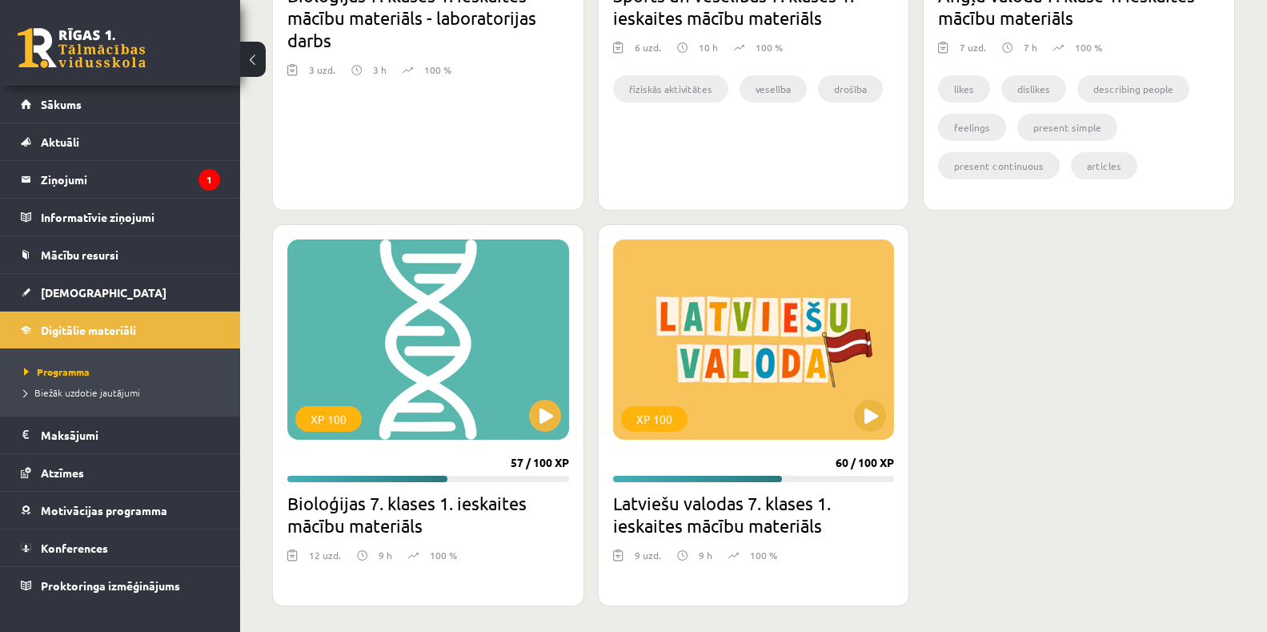
scroll to position [892, 0]
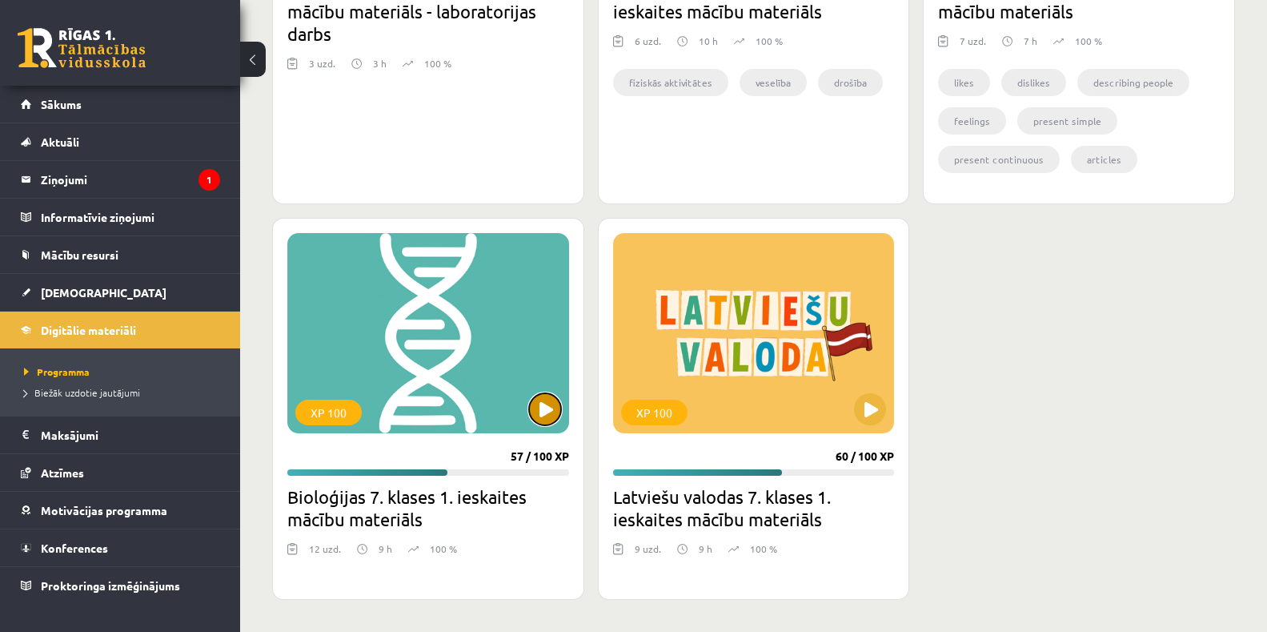
click at [543, 411] on button at bounding box center [545, 409] width 32 height 32
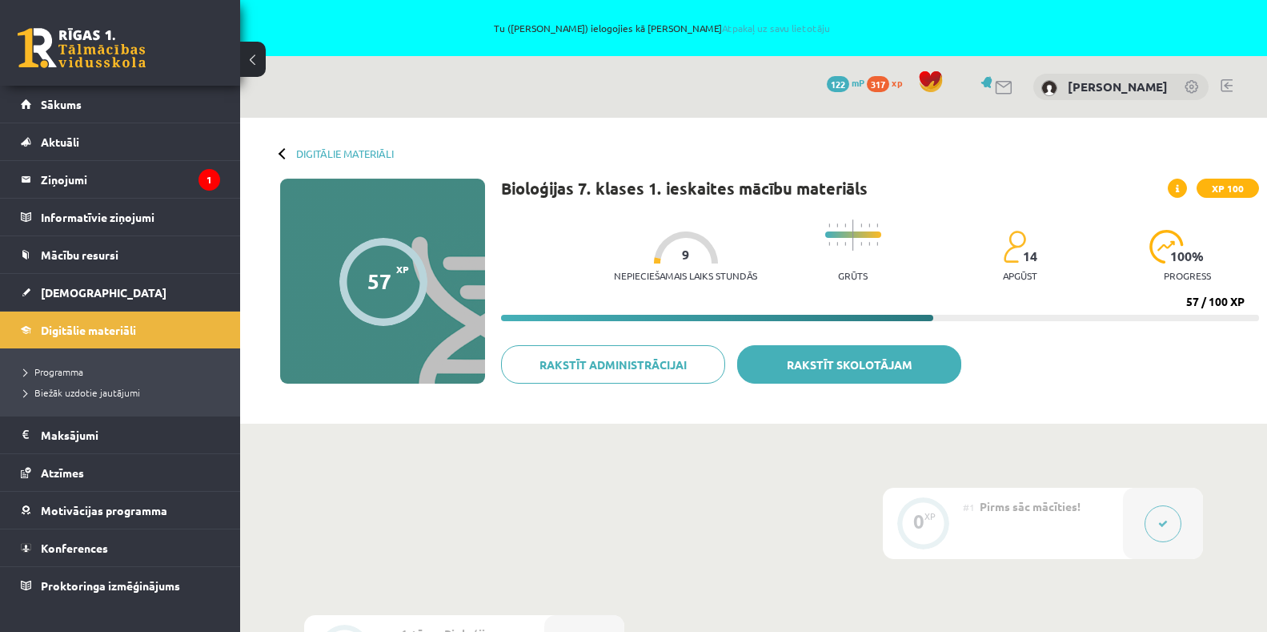
click at [869, 361] on link "Rakstīt skolotājam" at bounding box center [849, 364] width 224 height 38
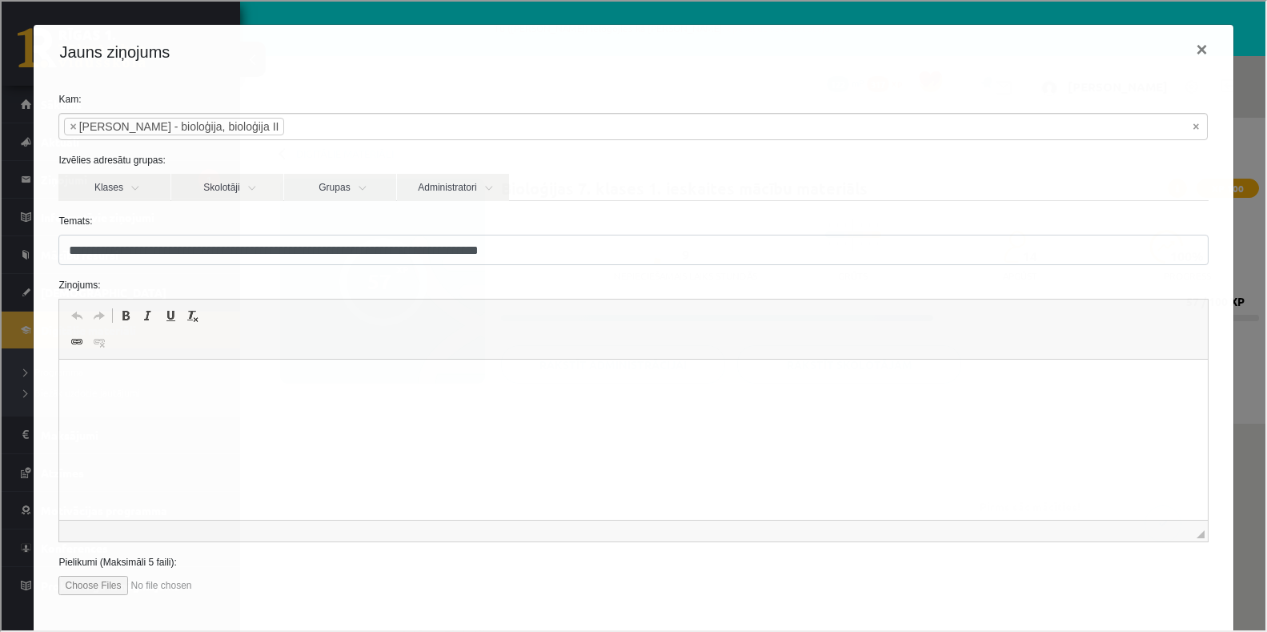
click at [220, 382] on p "Визуальный текстовый редактор, wiswyg-editor-47024732499340-1757697164-489" at bounding box center [633, 383] width 1116 height 17
click at [1186, 50] on button "×" at bounding box center [1200, 48] width 37 height 45
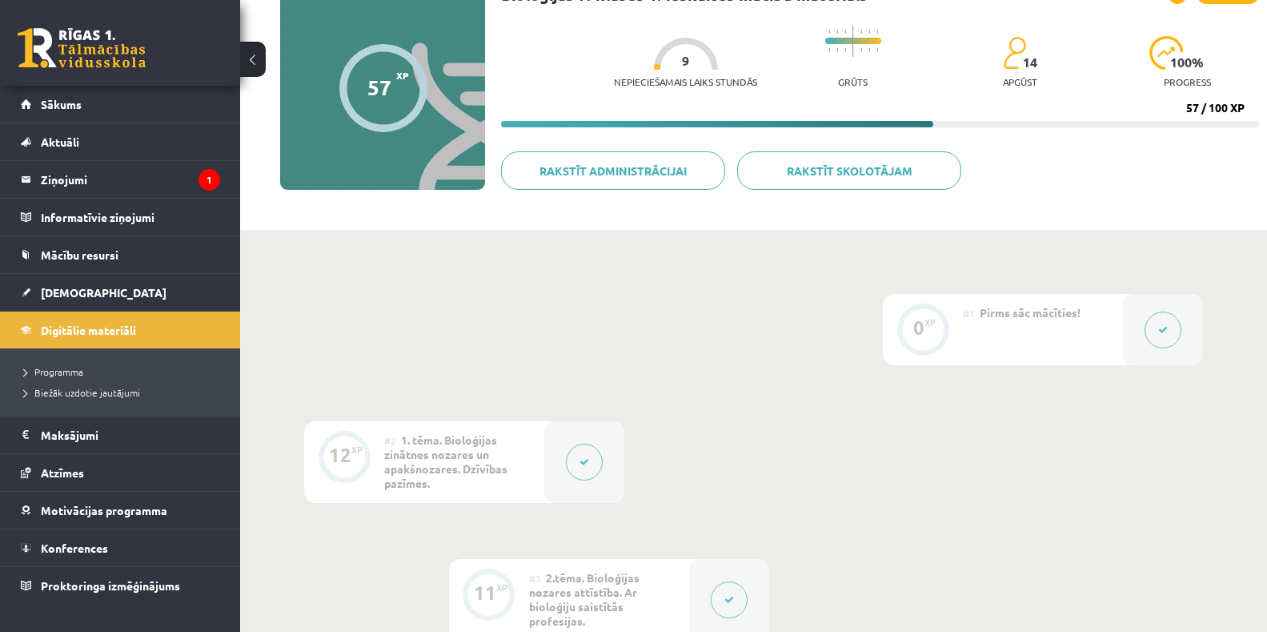
scroll to position [240, 0]
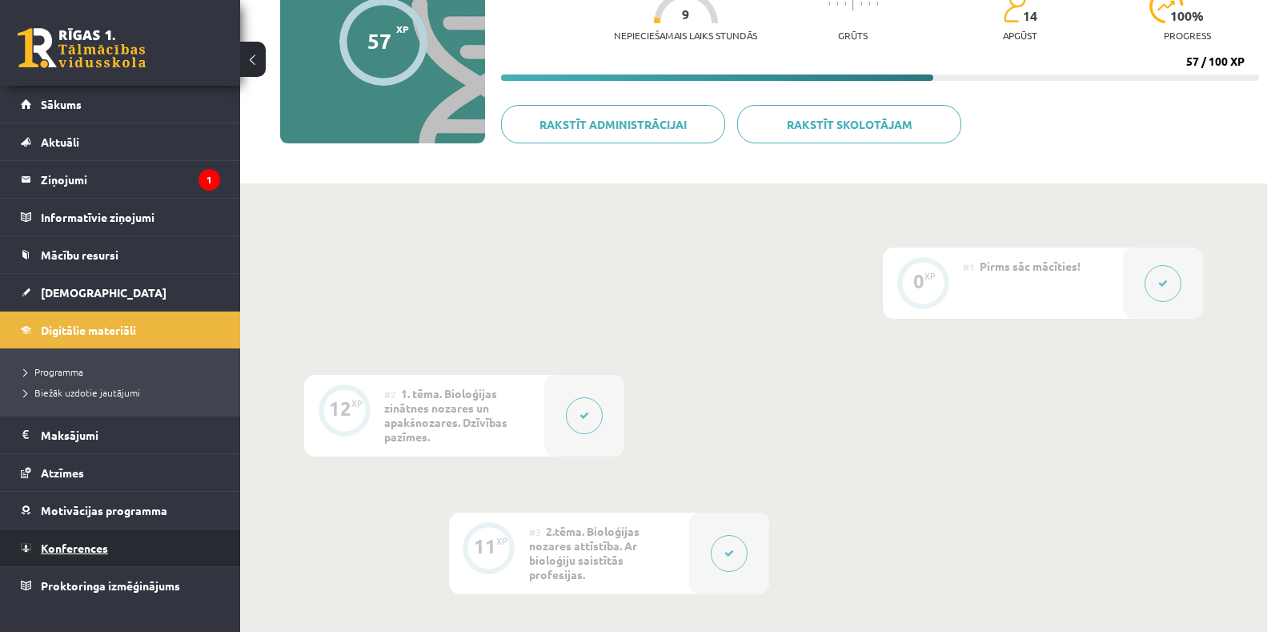
click at [75, 555] on link "Konferences" at bounding box center [120, 547] width 199 height 37
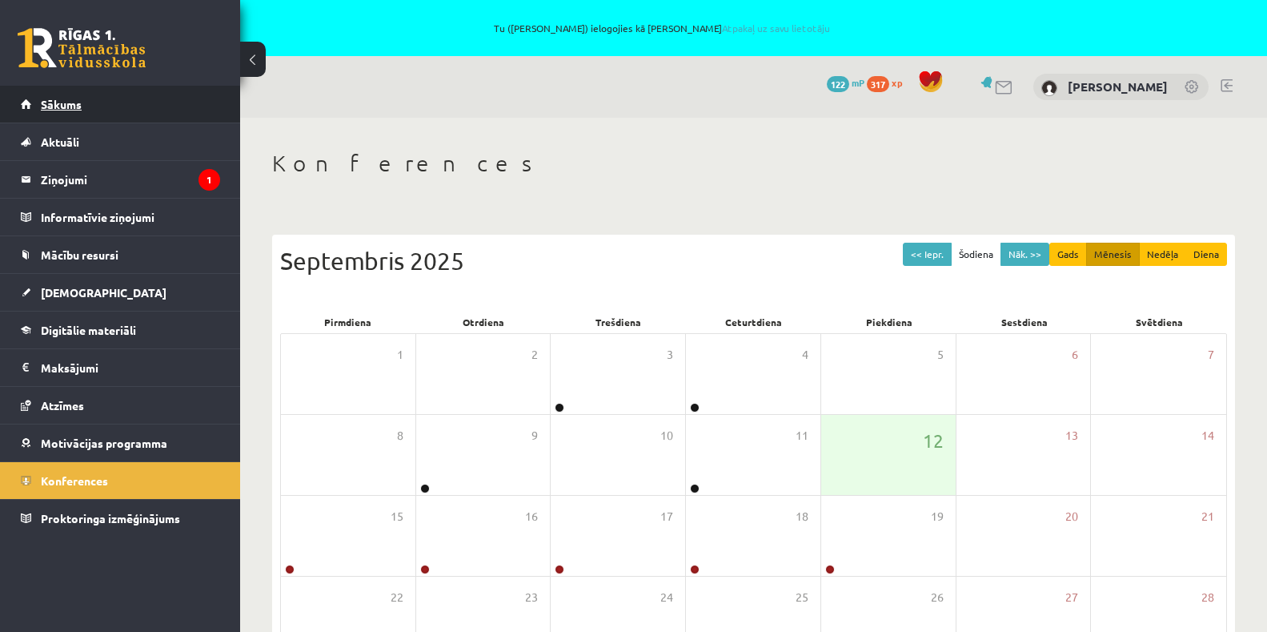
click at [48, 99] on span "Sākums" at bounding box center [61, 104] width 41 height 14
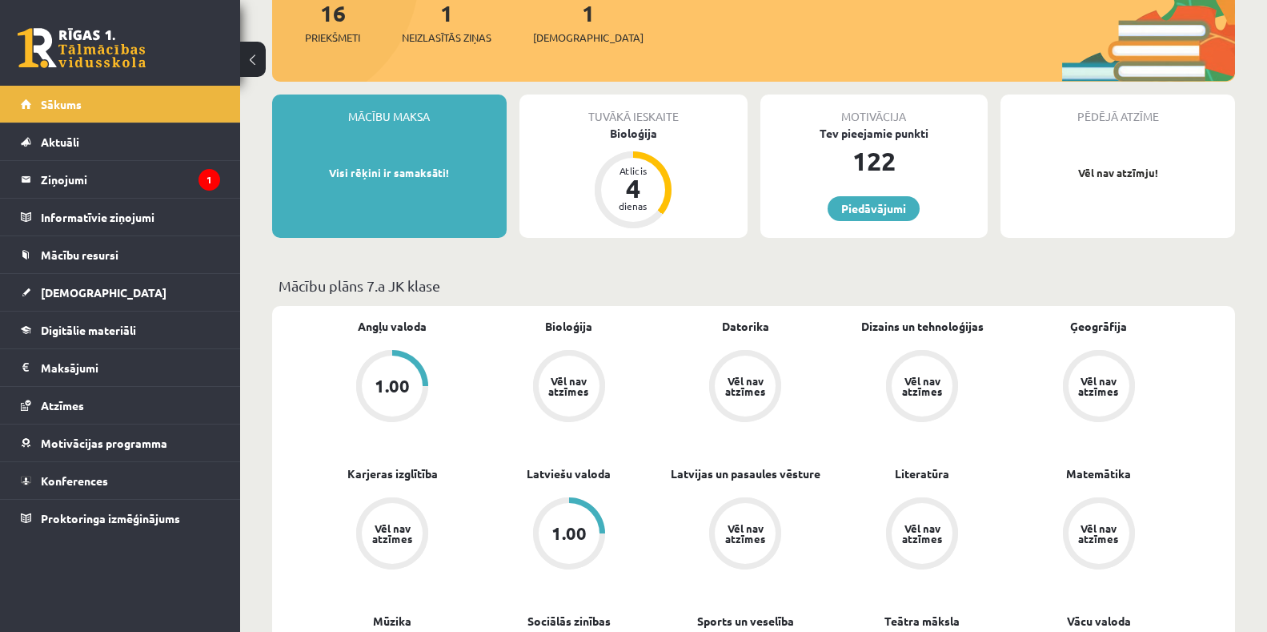
scroll to position [240, 0]
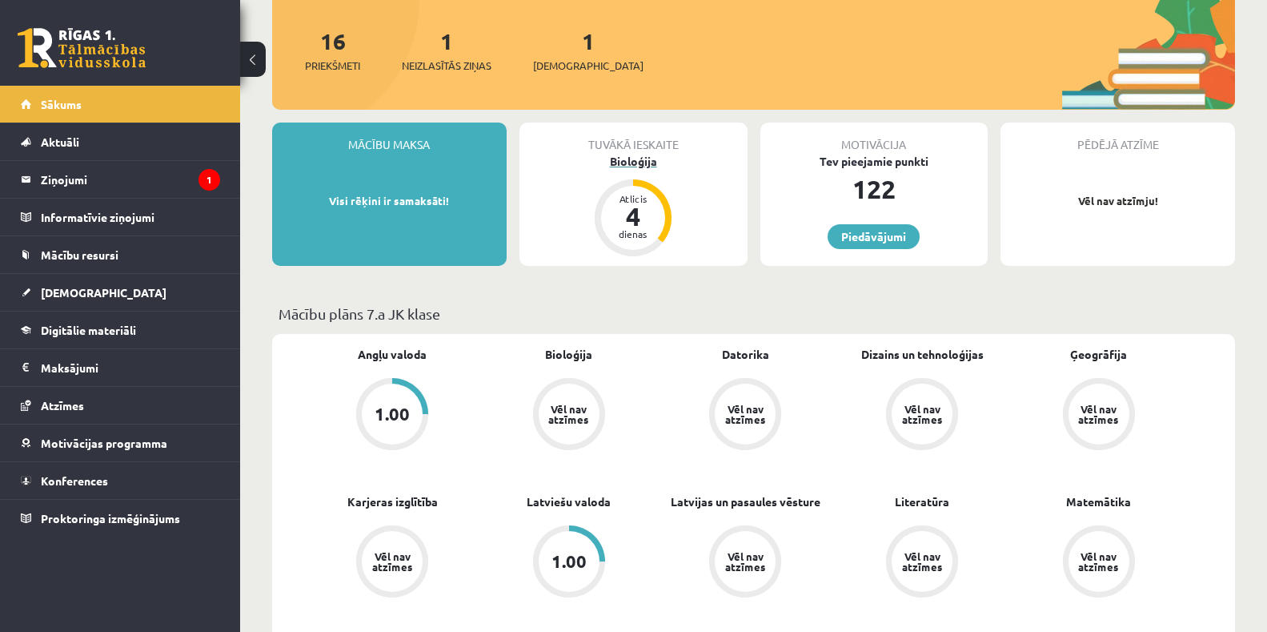
click at [642, 203] on div "4" at bounding box center [633, 216] width 48 height 26
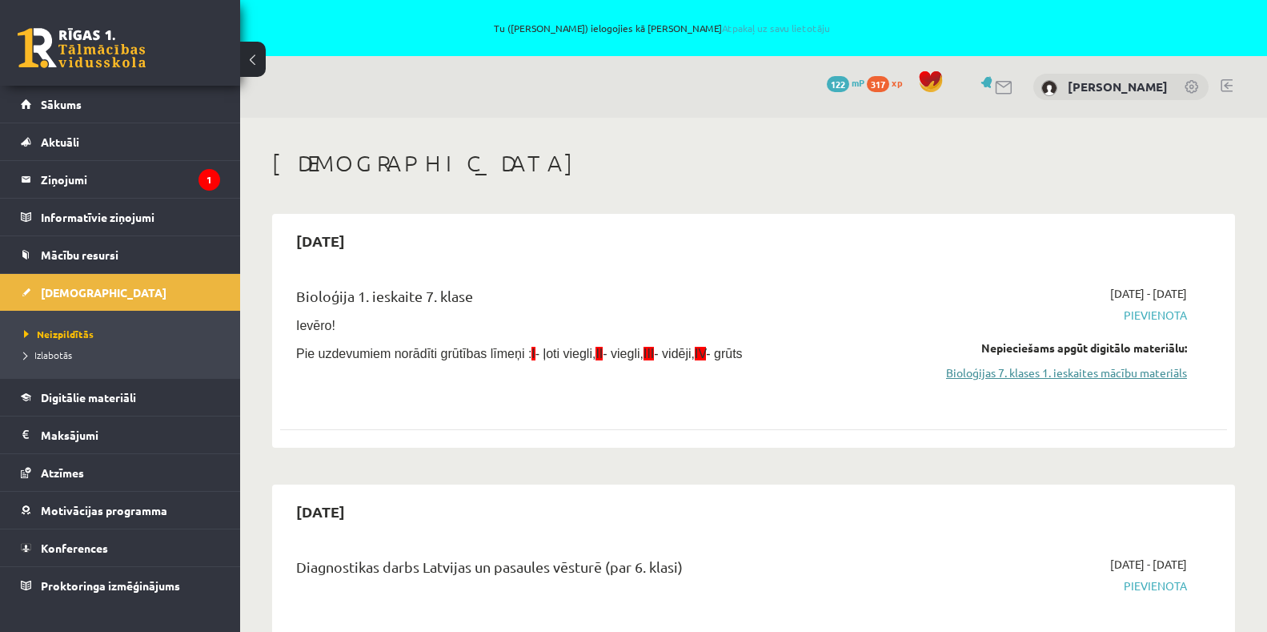
click at [989, 373] on link "Bioloģijas 7. klases 1. ieskaites mācību materiāls" at bounding box center [1046, 372] width 281 height 17
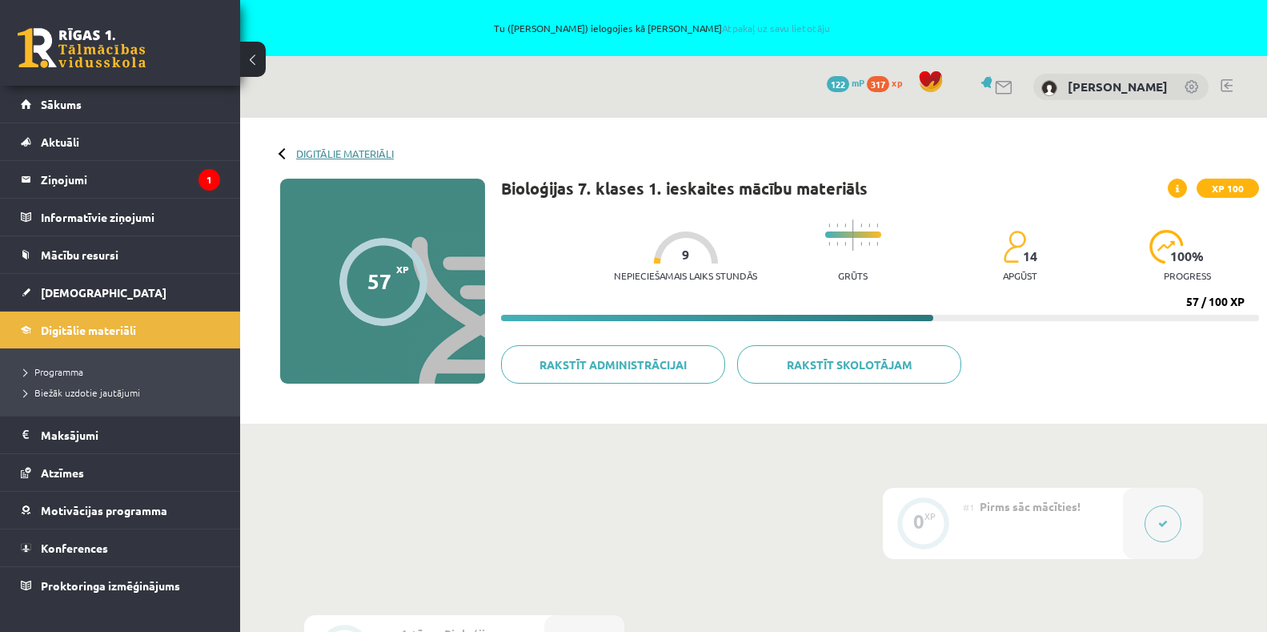
click at [308, 149] on link "Digitālie materiāli" at bounding box center [345, 153] width 98 height 12
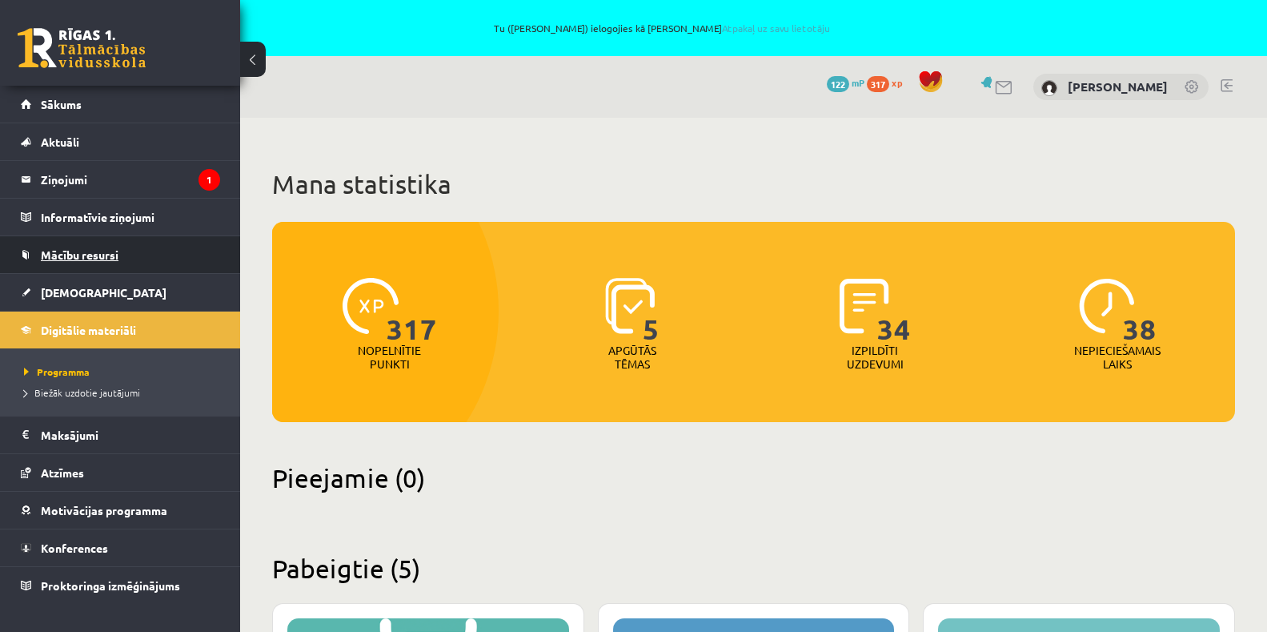
click at [107, 251] on span "Mācību resursi" at bounding box center [80, 254] width 78 height 14
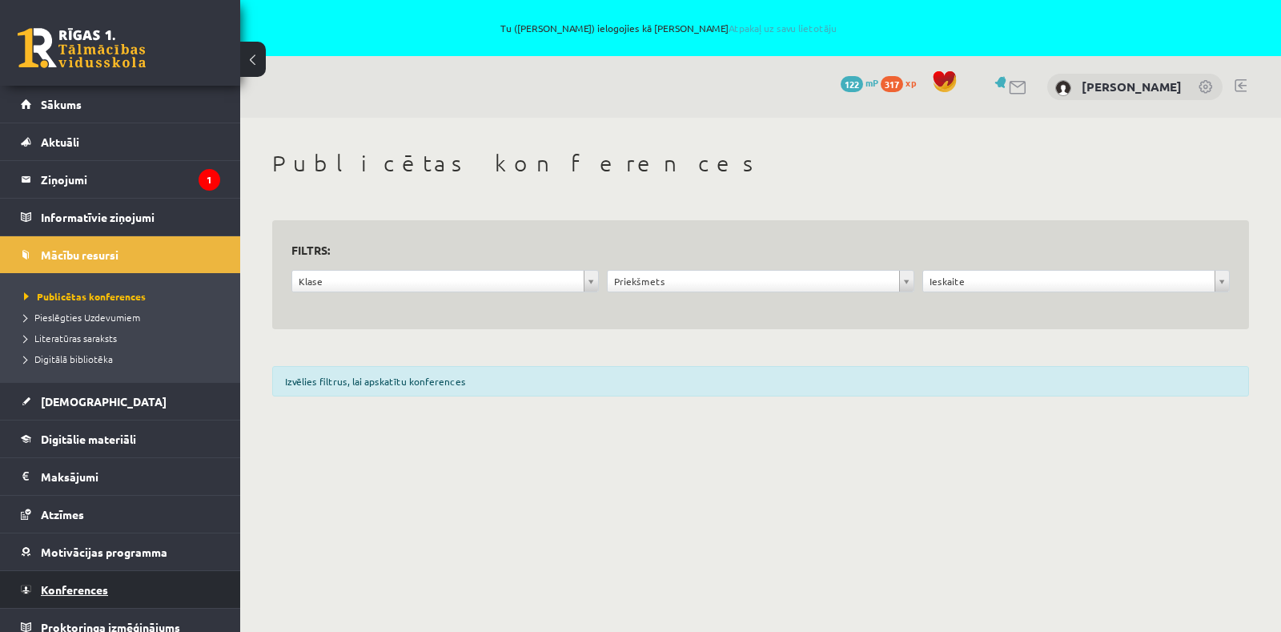
click at [78, 585] on span "Konferences" at bounding box center [74, 589] width 67 height 14
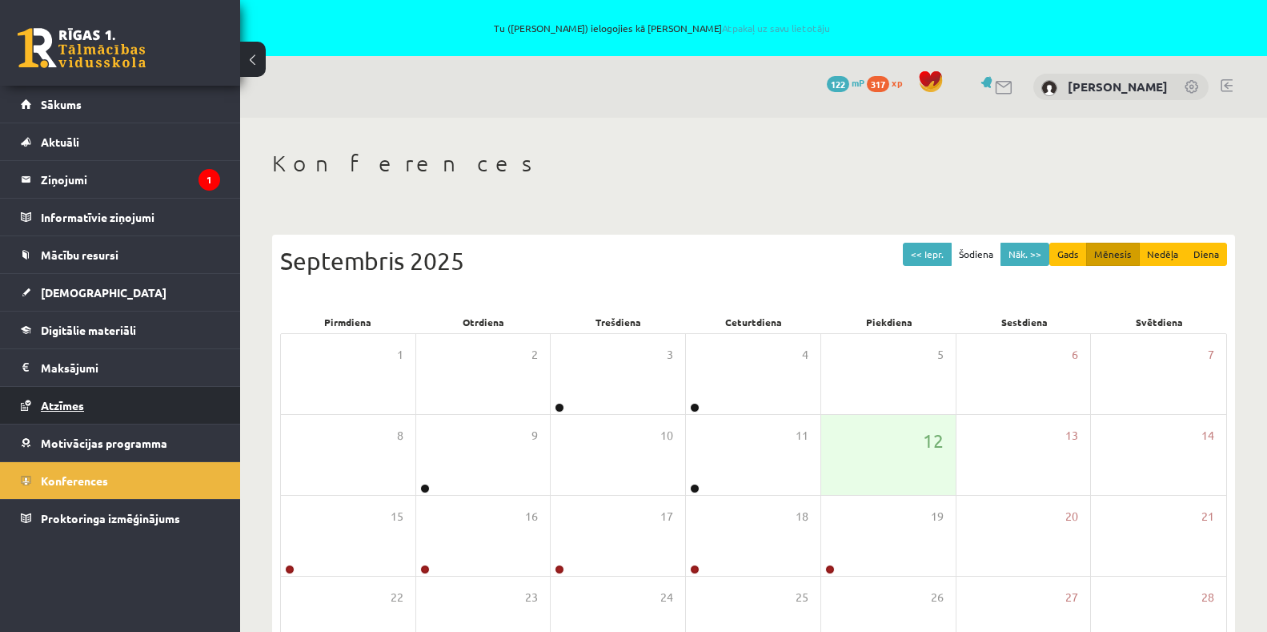
click at [59, 411] on span "Atzīmes" at bounding box center [62, 405] width 43 height 14
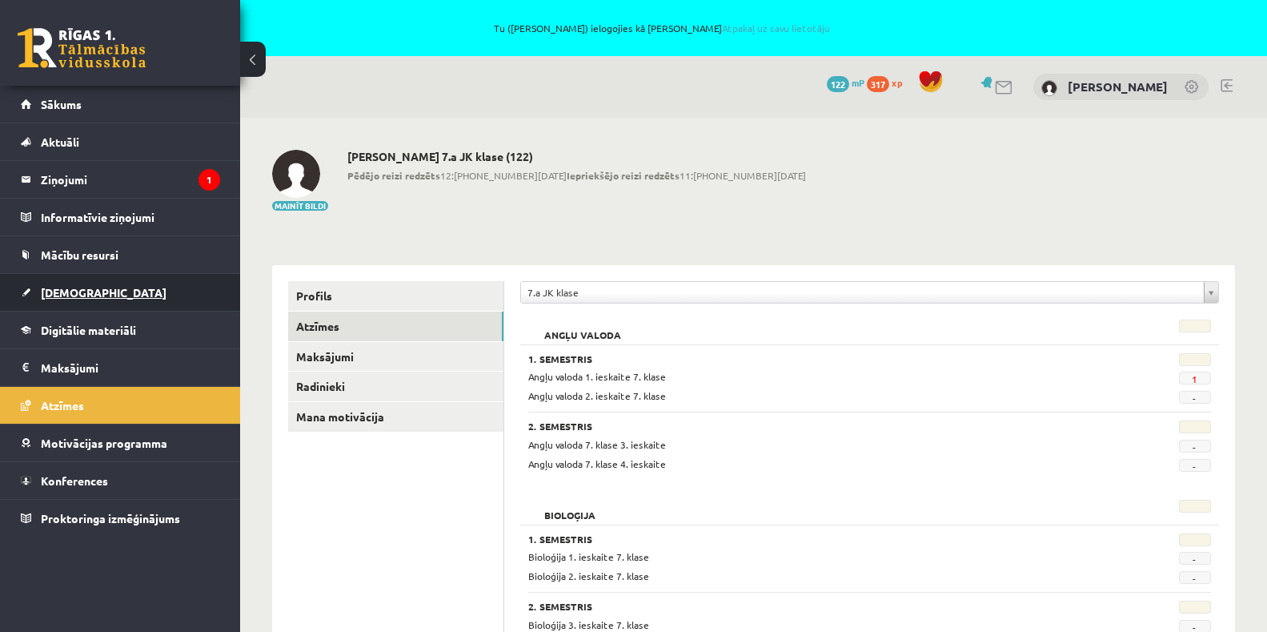
click at [80, 292] on span "[DEMOGRAPHIC_DATA]" at bounding box center [104, 292] width 126 height 14
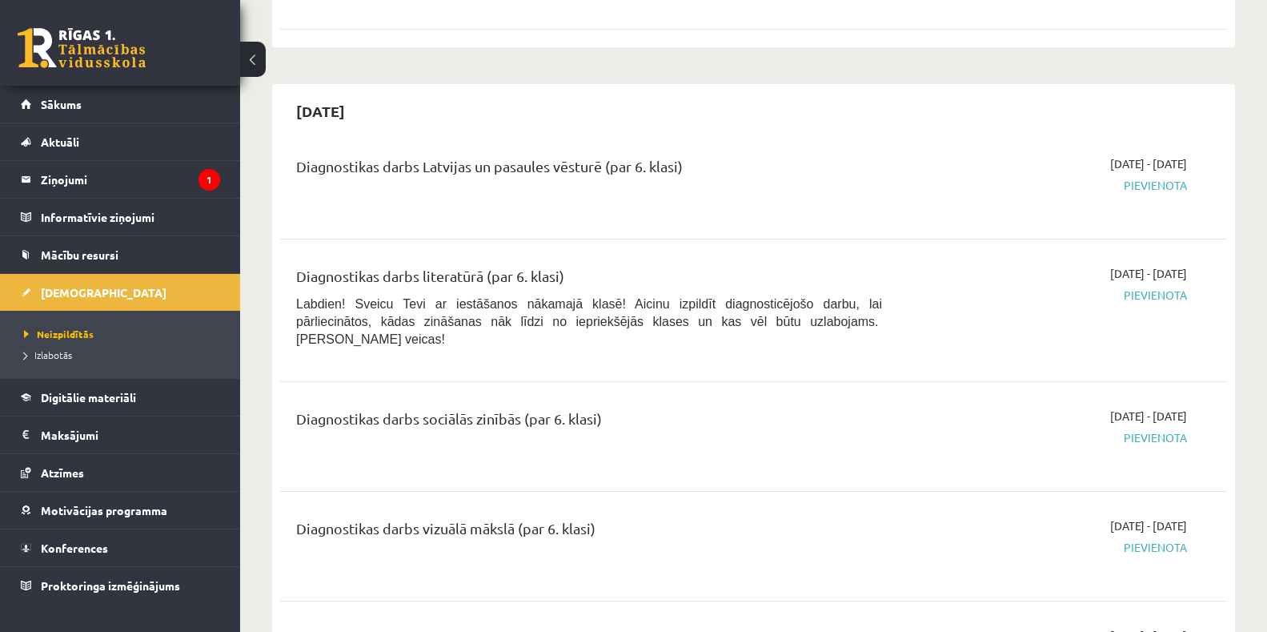
scroll to position [240, 0]
